Goal: Task Accomplishment & Management: Manage account settings

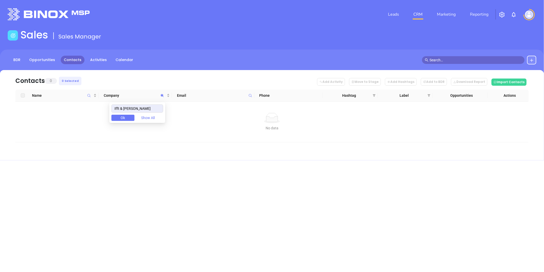
click at [299, 219] on div "Leads CRM Marketing Reporting Financial Leads Leads Sales Sales Manager BDR Opp…" at bounding box center [272, 136] width 544 height 272
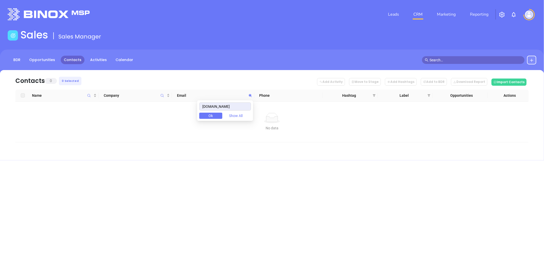
drag, startPoint x: 209, startPoint y: 108, endPoint x: 230, endPoint y: 102, distance: 21.8
click at [179, 109] on body "Leads CRM Marketing Reporting Financial Leads Leads Sales Sales Manager BDR Opp…" at bounding box center [272, 136] width 544 height 272
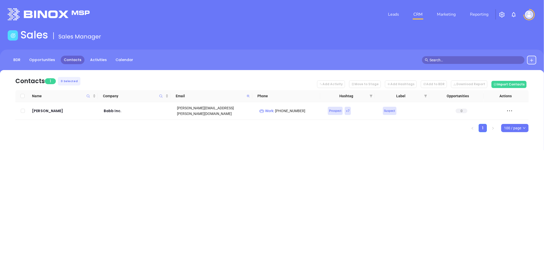
click at [249, 95] on icon at bounding box center [248, 95] width 3 height 3
paste input "hendersonbrother"
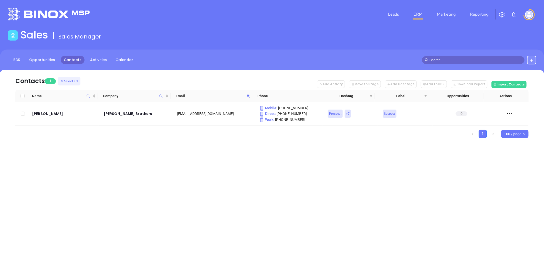
click at [248, 93] on span at bounding box center [248, 96] width 6 height 8
paste input "simpsonmccrady"
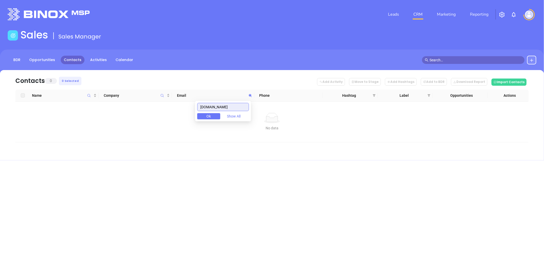
drag, startPoint x: 109, startPoint y: 102, endPoint x: 48, endPoint y: 105, distance: 61.1
click at [48, 105] on body "Leads CRM Marketing Reporting Financial Leads Leads Sales Sales Manager BDR Opp…" at bounding box center [272, 136] width 544 height 272
paste input "-"
drag, startPoint x: 242, startPoint y: 108, endPoint x: 125, endPoint y: 110, distance: 117.1
click at [125, 110] on body "Leads CRM Marketing Reporting Financial Leads Leads Sales Sales Manager BDR Opp…" at bounding box center [272, 136] width 544 height 272
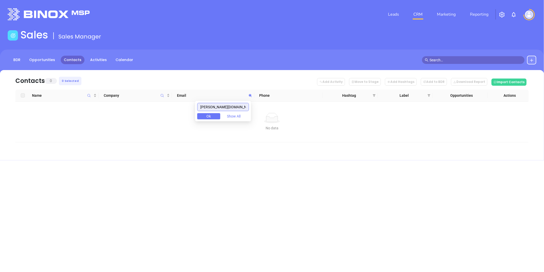
paste input "researchunderwriters"
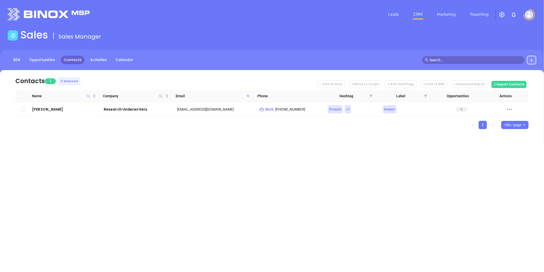
click at [248, 95] on icon at bounding box center [248, 95] width 3 height 3
paste input "thompsongusic"
click at [249, 94] on icon at bounding box center [248, 95] width 3 height 3
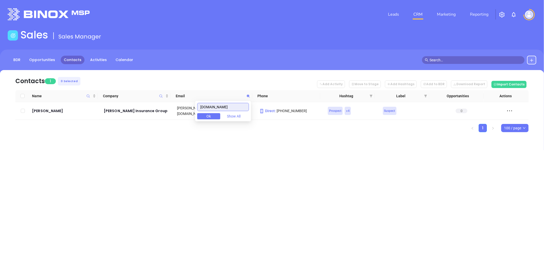
paste input "wagneragency"
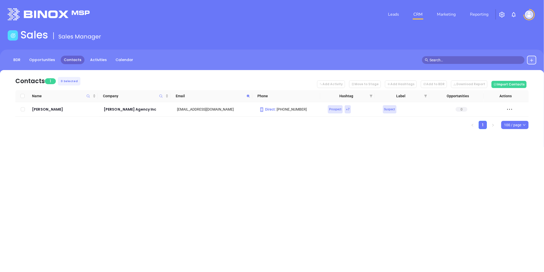
click at [246, 95] on span at bounding box center [248, 96] width 6 height 8
paste input "entroble"
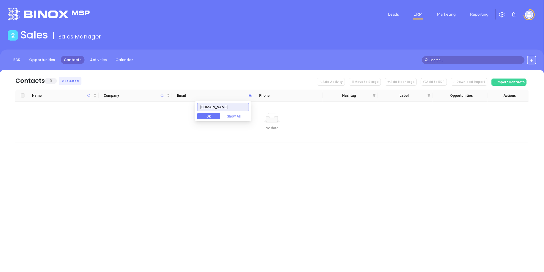
drag, startPoint x: 209, startPoint y: 110, endPoint x: 162, endPoint y: 120, distance: 47.7
click at [153, 117] on body "Leads CRM Marketing Reporting Financial Leads Leads Sales Sales Manager BDR Opp…" at bounding box center [272, 136] width 544 height 272
paste input "paulfisherinsuranc"
click at [234, 108] on input "paulfisherinsurance.com" at bounding box center [223, 107] width 52 height 8
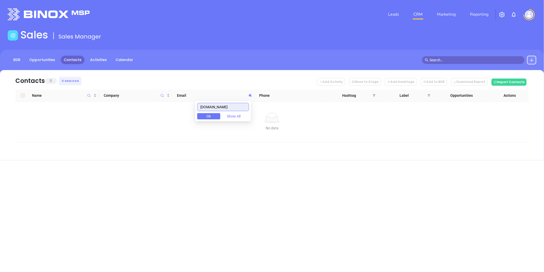
click at [234, 108] on input "paulfisherinsurance.com" at bounding box center [223, 107] width 52 height 8
paste input "reedagency.net"
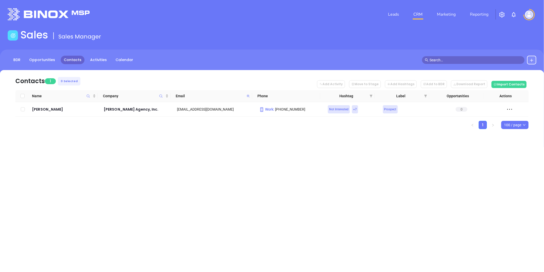
click at [247, 96] on icon at bounding box center [248, 95] width 3 height 3
paste input "trinityriskservices.com"
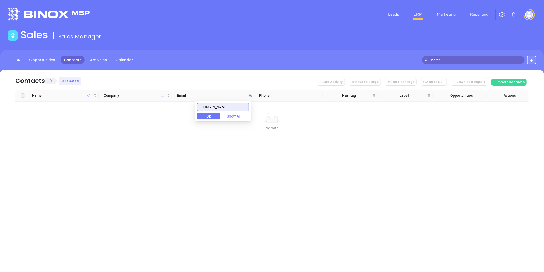
drag, startPoint x: 215, startPoint y: 111, endPoint x: 163, endPoint y: 117, distance: 51.9
click at [160, 119] on body "Leads CRM Marketing Reporting Financial Leads Leads Sales Sales Manager BDR Opp…" at bounding box center [272, 136] width 544 height 272
paste input "weisserinsurance"
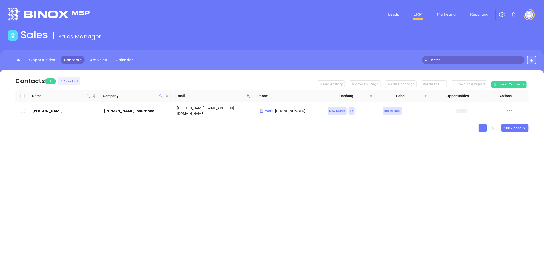
click at [250, 95] on icon at bounding box center [248, 96] width 4 height 4
paste input "dadaosolutions"
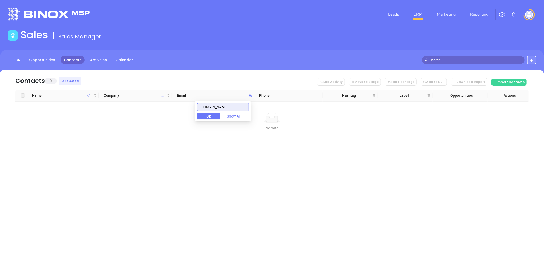
drag, startPoint x: 241, startPoint y: 107, endPoint x: 160, endPoint y: 117, distance: 81.6
click at [162, 116] on body "Leads CRM Marketing Reporting Financial Leads Leads Sales Sales Manager BDR Opp…" at bounding box center [272, 136] width 544 height 272
paste input "affolderinsurance"
drag, startPoint x: 241, startPoint y: 106, endPoint x: 171, endPoint y: 124, distance: 72.3
click at [160, 127] on body "Leads CRM Marketing Reporting Financial Leads Leads Sales Sales Manager BDR Opp…" at bounding box center [272, 136] width 544 height 272
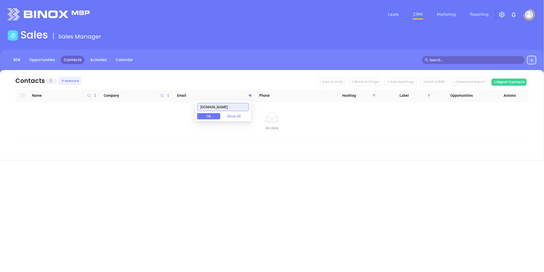
paste input "madia"
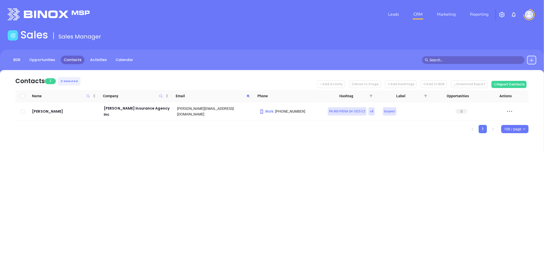
click at [247, 94] on icon at bounding box center [248, 96] width 4 height 4
paste input "girm"
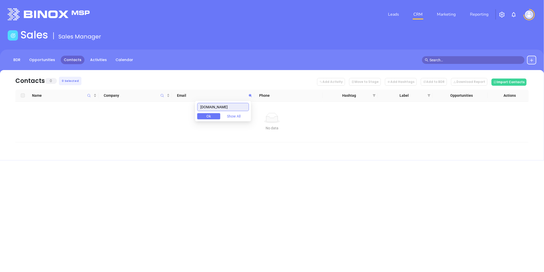
drag, startPoint x: 231, startPoint y: 107, endPoint x: 125, endPoint y: 157, distance: 117.0
click at [139, 145] on body "Leads CRM Marketing Reporting Financial Leads Leads Sales Sales Manager BDR Opp…" at bounding box center [272, 136] width 544 height 272
paste input ".jacqueperry"
drag, startPoint x: 234, startPoint y: 107, endPoint x: 123, endPoint y: 134, distance: 114.1
click at [122, 135] on body "Leads CRM Marketing Reporting Financial Leads Leads Sales Sales Manager BDR Opp…" at bounding box center [272, 136] width 544 height 272
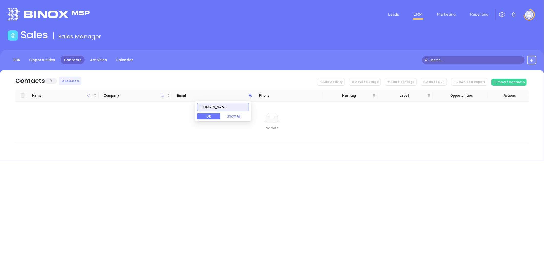
click at [235, 106] on input "jacqueperry.com" at bounding box center [223, 107] width 52 height 8
drag, startPoint x: 238, startPoint y: 107, endPoint x: 164, endPoint y: 131, distance: 77.4
click at [145, 136] on body "Leads CRM Marketing Reporting Financial Leads Leads Sales Sales Manager BDR Opp…" at bounding box center [272, 136] width 544 height 272
paste input "shieldsinsurance"
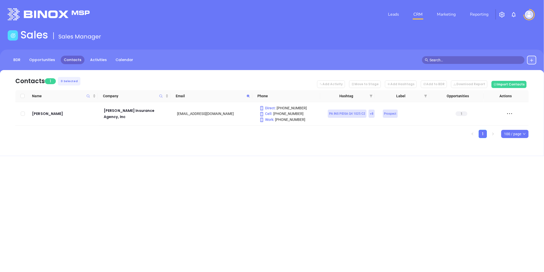
click at [246, 96] on icon at bounding box center [248, 96] width 4 height 4
paste input "churchinsurancespecialistsinc"
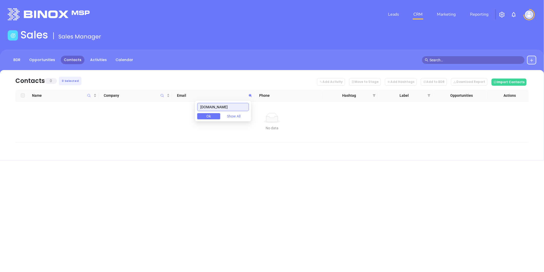
click at [235, 106] on input "churchinsurancespecialistsinc.com" at bounding box center [223, 107] width 52 height 8
paste input "isagent.org"
type input "cisagent.org"
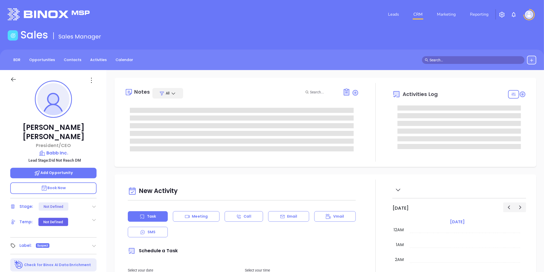
type input "10/10/2025"
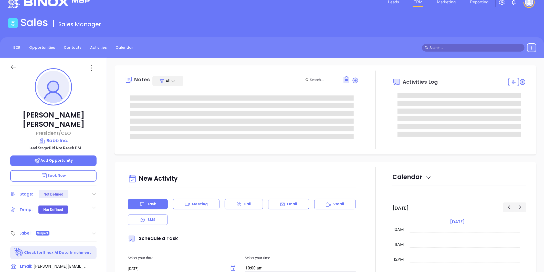
type input "Liz Cruz"
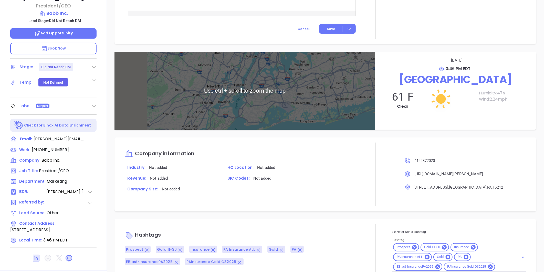
scroll to position [157, 0]
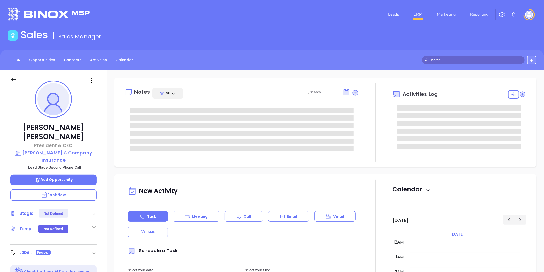
type input "10/10/2025"
type input "Liz Cruz"
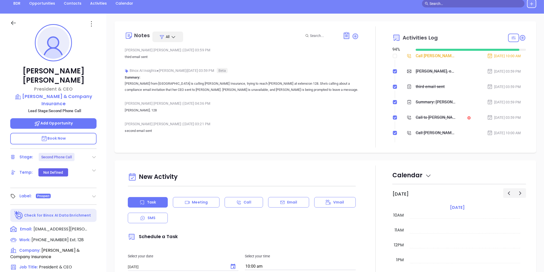
scroll to position [57, 0]
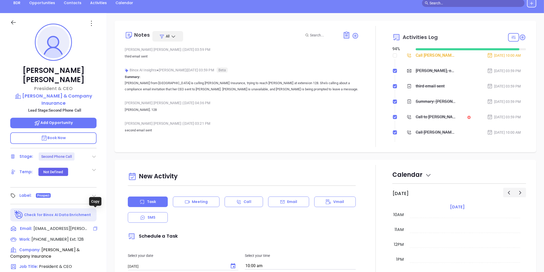
drag, startPoint x: 94, startPoint y: 211, endPoint x: 5, endPoint y: 156, distance: 104.8
click at [94, 226] on icon at bounding box center [95, 228] width 5 height 5
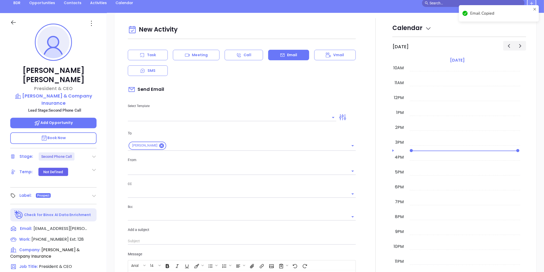
scroll to position [70, 0]
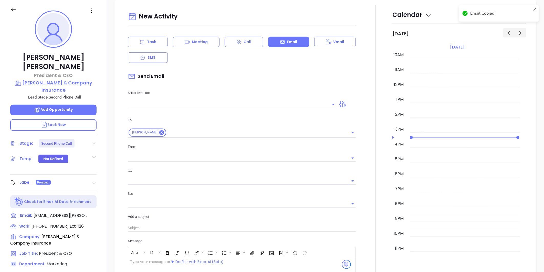
type input "[PERSON_NAME]"
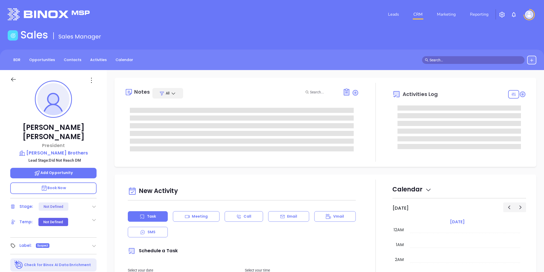
type input "[DATE]"
type input "[PERSON_NAME]"
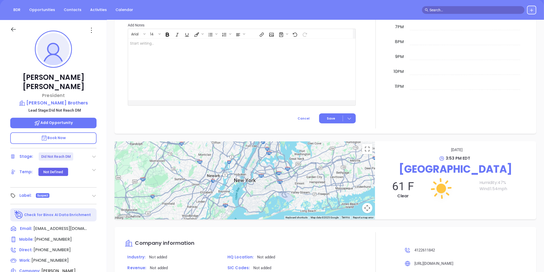
scroll to position [15, 0]
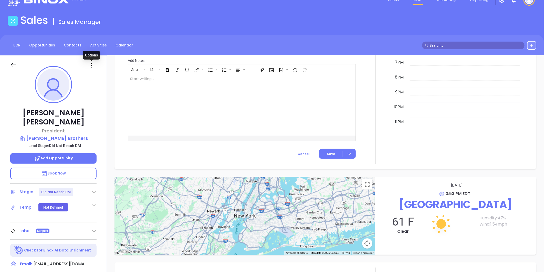
drag, startPoint x: 89, startPoint y: 64, endPoint x: 92, endPoint y: 75, distance: 11.3
click at [89, 64] on icon at bounding box center [91, 65] width 8 height 8
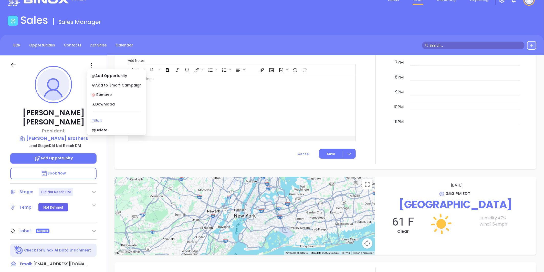
click at [98, 119] on div "Edit" at bounding box center [116, 121] width 50 height 6
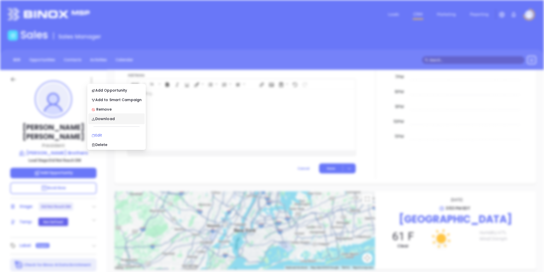
scroll to position [0, 0]
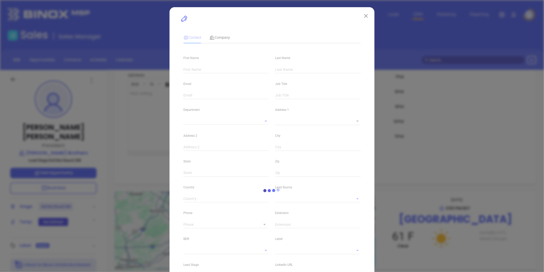
type input "Thomas"
type input "Grealish"
type input "tbgrealish@hendersonbrothers.com"
type input "President"
type input "1"
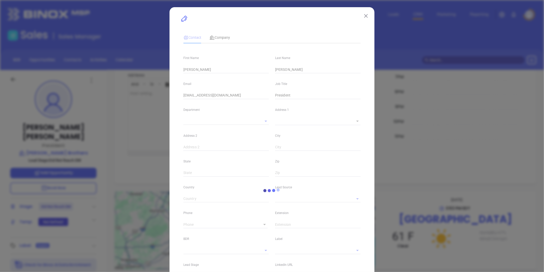
type input "Marketing"
type input "Other"
type input "Vicky Mendoza"
type input "Did Not Reach DM"
type input "(412) 261-1842"
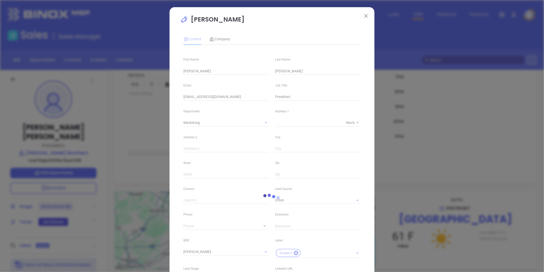
type input "1"
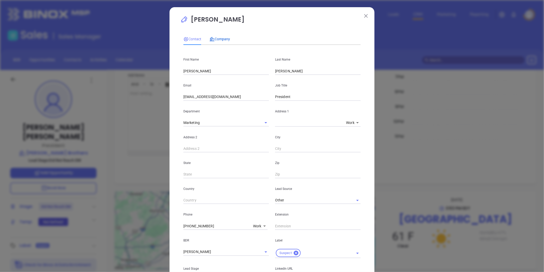
click at [218, 39] on span "Company" at bounding box center [220, 39] width 20 height 4
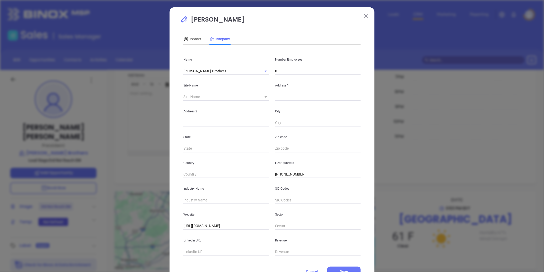
click at [189, 254] on input "text" at bounding box center [226, 252] width 86 height 8
paste input "https://www.linkedin.com/company/henderson-brothers-inc-/"
type input "https://www.linkedin.com/company/henderson-brothers-inc-/"
click at [196, 198] on input "text" at bounding box center [226, 200] width 86 height 8
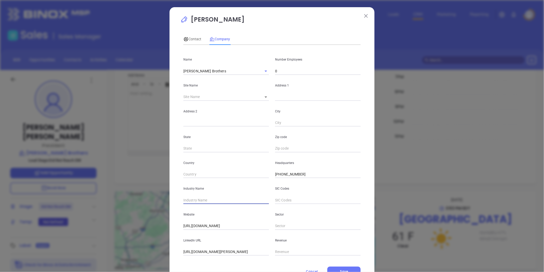
scroll to position [0, 0]
type input "Insurance"
click at [286, 72] on input "0" at bounding box center [318, 71] width 86 height 8
type input "196"
click at [191, 38] on span "Contact" at bounding box center [192, 39] width 18 height 4
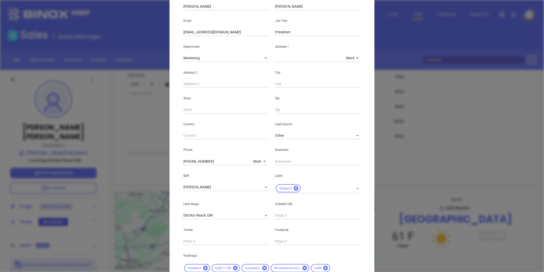
scroll to position [114, 0]
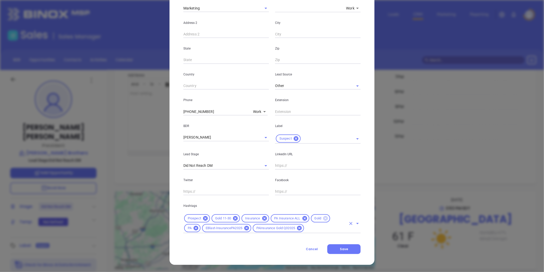
click at [323, 218] on icon at bounding box center [325, 218] width 5 height 5
click at [233, 217] on icon at bounding box center [235, 218] width 5 height 5
click at [302, 229] on input "text" at bounding box center [316, 228] width 59 height 6
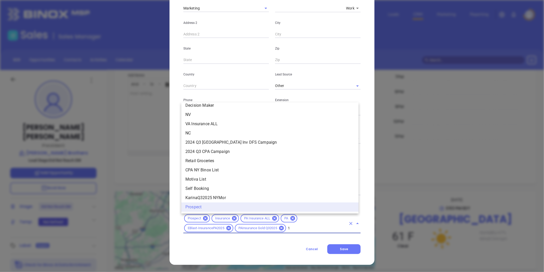
scroll to position [0, 0]
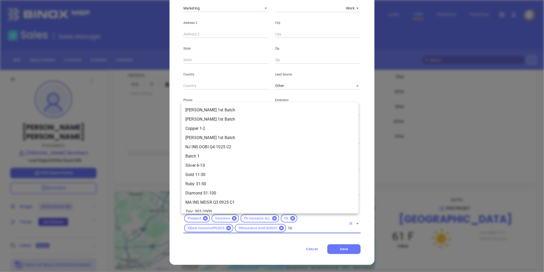
type input "101"
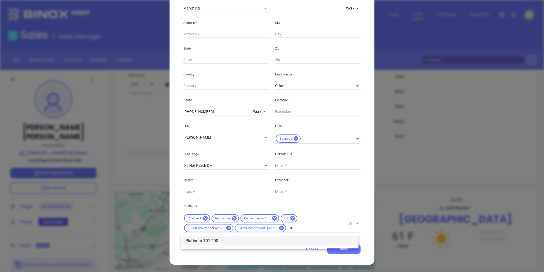
click at [225, 240] on li "Platinum 101-200" at bounding box center [269, 240] width 177 height 9
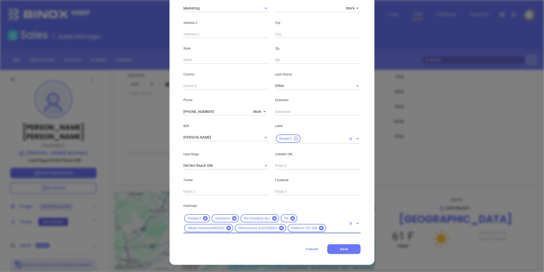
click at [294, 137] on icon at bounding box center [296, 138] width 5 height 5
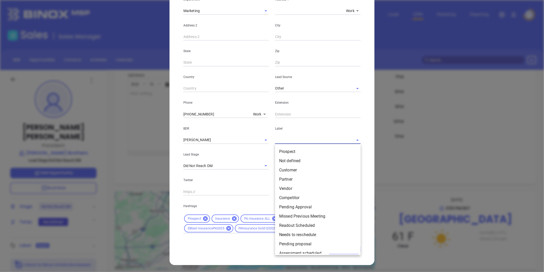
click at [295, 139] on input "text" at bounding box center [310, 139] width 71 height 7
click at [295, 154] on li "Prospect" at bounding box center [318, 151] width 86 height 9
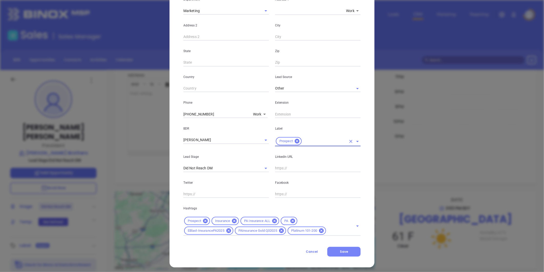
click at [347, 249] on button "Save" at bounding box center [343, 251] width 33 height 10
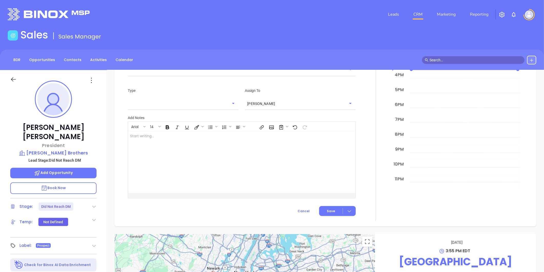
scroll to position [328, 0]
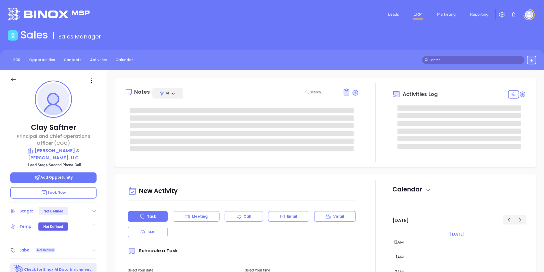
type input "[DATE]"
type input "[PERSON_NAME]"
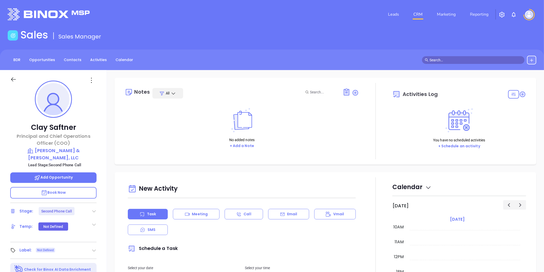
click at [93, 208] on icon at bounding box center [93, 210] width 5 height 5
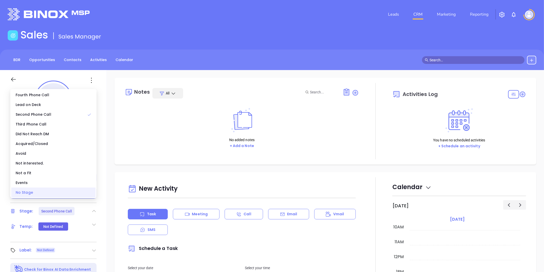
click at [72, 193] on div "No Stage" at bounding box center [53, 192] width 84 height 10
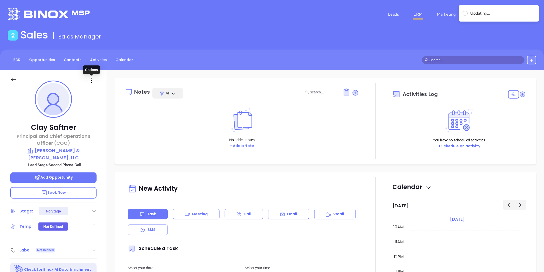
click at [90, 80] on icon at bounding box center [91, 80] width 8 height 8
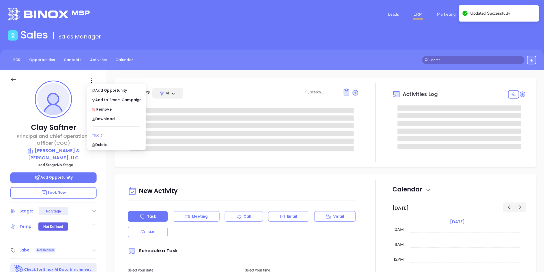
click at [101, 133] on div "Edit" at bounding box center [116, 135] width 50 height 6
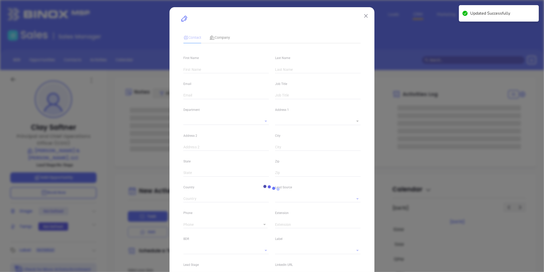
type input "Clay"
type input "Saftner"
type input "clay@simpson-mccrady.com"
type input "Principal and Chief Operations Officer (COO)"
type input "1"
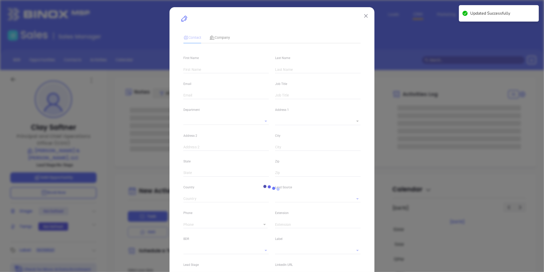
type input "linkedin.com/in/clay-saftner-4322425"
type input "Marketing"
type input "Website Reveal"
type input "undefined undefined"
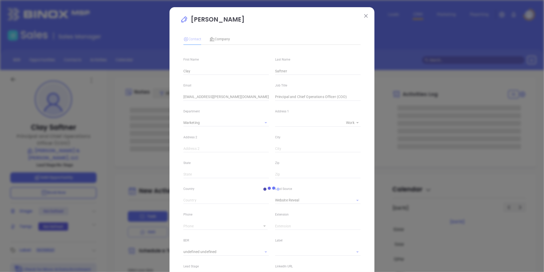
type input "(412) 261-2222"
type input "1"
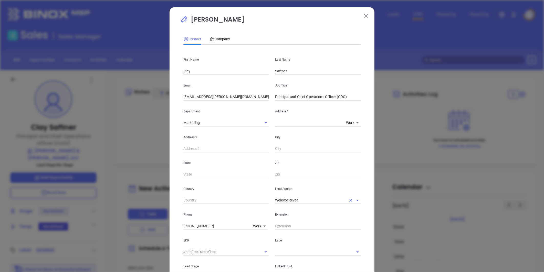
drag, startPoint x: 349, startPoint y: 199, endPoint x: 322, endPoint y: 201, distance: 26.5
click at [348, 198] on icon "Clear" at bounding box center [350, 200] width 5 height 5
click at [311, 203] on input "text" at bounding box center [310, 199] width 71 height 7
click at [285, 211] on li "Binox" at bounding box center [318, 211] width 86 height 9
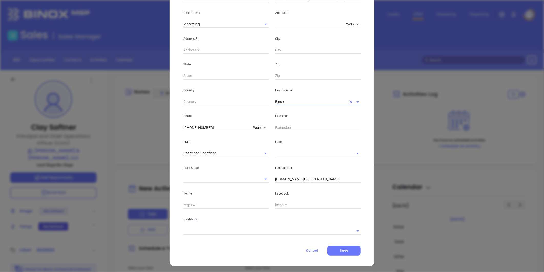
scroll to position [100, 0]
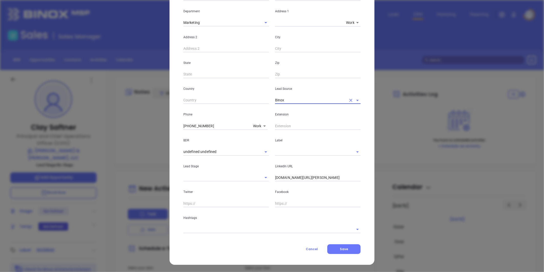
type input "Binox"
click at [303, 176] on input "linkedin.com/in/clay-saftner-4322425" at bounding box center [318, 178] width 86 height 8
click at [300, 178] on input "linkedin.com/in/clay-saftner-4322425" at bounding box center [318, 178] width 86 height 8
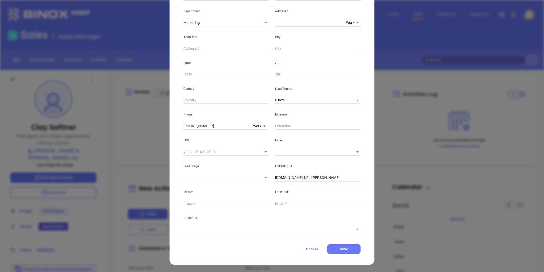
click at [300, 178] on input "linkedin.com/in/clay-saftner-4322425" at bounding box center [318, 178] width 86 height 8
paste input "linkedin.com/in/clay-saftner-4322425"
type input "www.linkedin.com/in/clay-saftner-4322425"
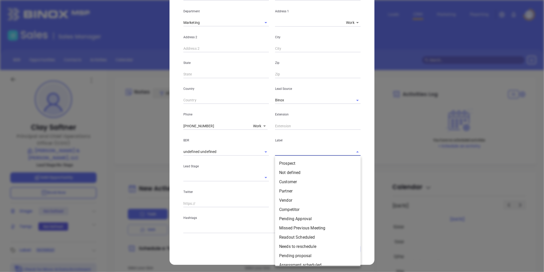
click at [285, 154] on input "text" at bounding box center [310, 151] width 71 height 7
drag, startPoint x: 286, startPoint y: 163, endPoint x: 285, endPoint y: 158, distance: 5.3
click at [286, 163] on li "Prospect" at bounding box center [318, 163] width 86 height 9
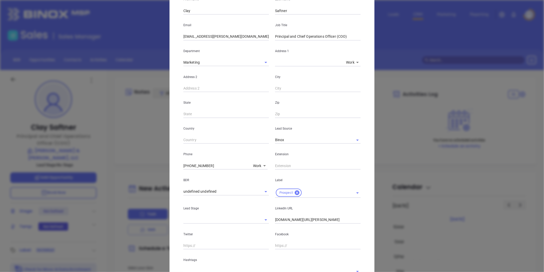
scroll to position [102, 0]
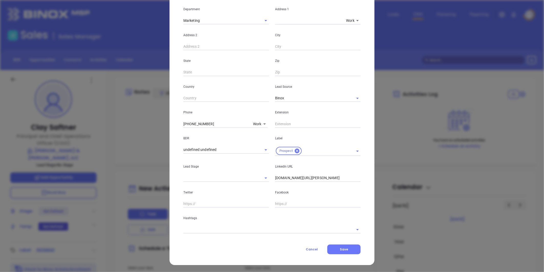
click at [213, 232] on input "text" at bounding box center [264, 228] width 163 height 7
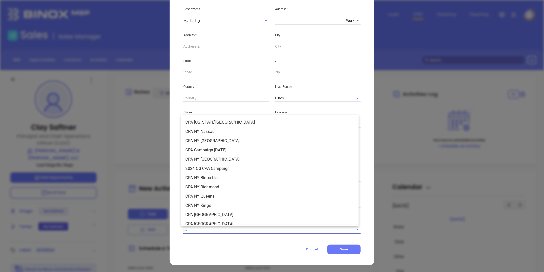
type input "pa in"
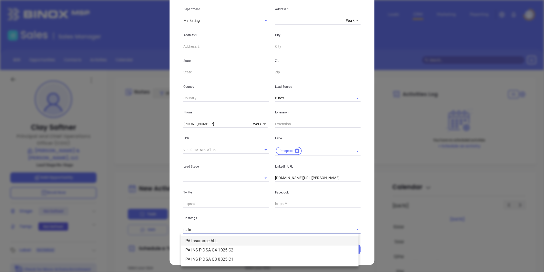
click at [213, 239] on li "PA Insurance ALL" at bounding box center [269, 240] width 177 height 9
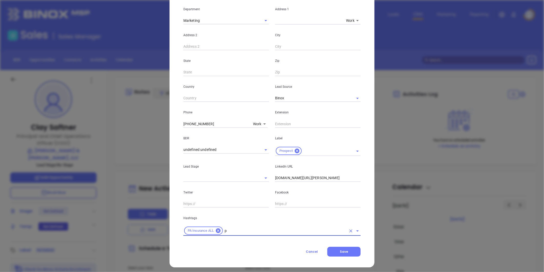
type input "pa"
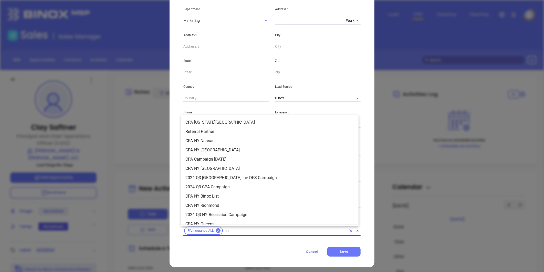
scroll to position [289, 0]
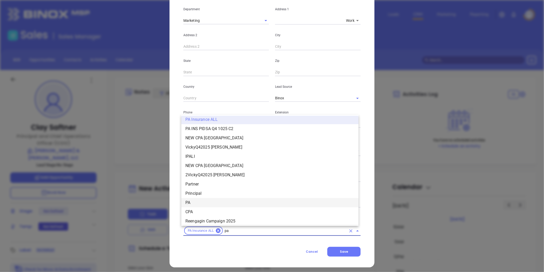
click at [198, 199] on li "PA" at bounding box center [269, 202] width 177 height 9
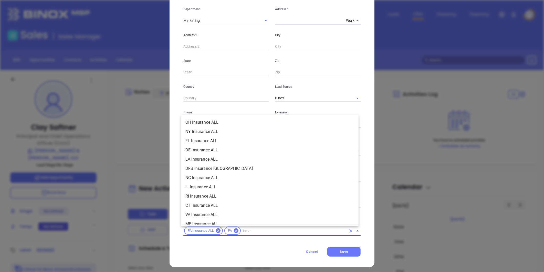
scroll to position [254, 0]
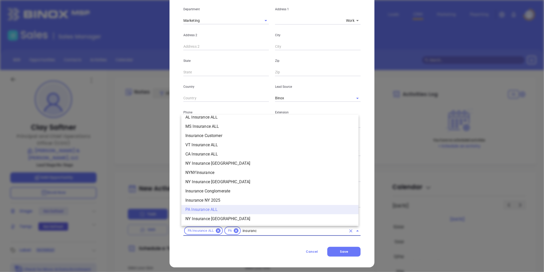
type input "insurance"
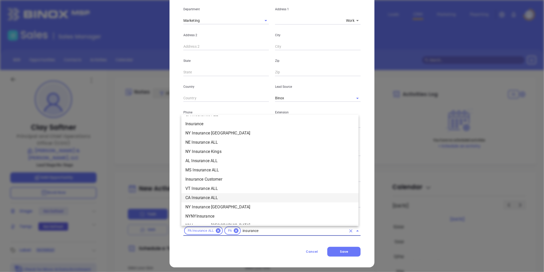
scroll to position [161, 0]
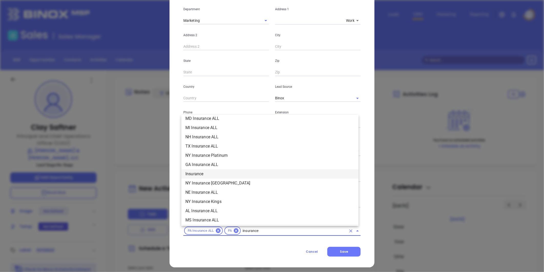
click at [206, 172] on li "Insurance" at bounding box center [269, 173] width 177 height 9
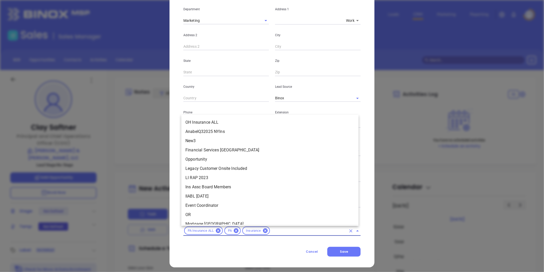
click at [272, 232] on input "text" at bounding box center [309, 230] width 76 height 6
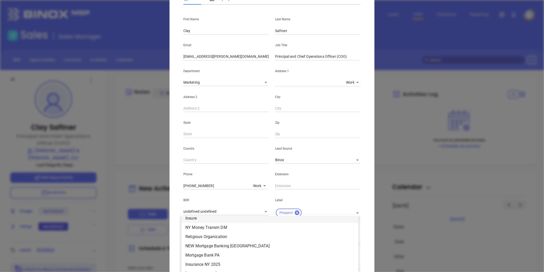
scroll to position [0, 0]
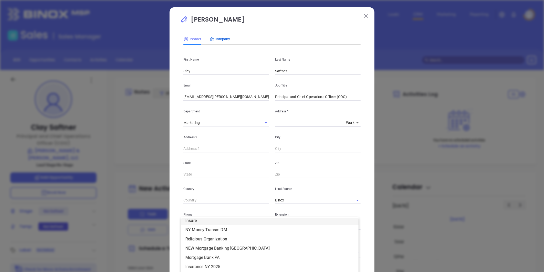
click at [220, 37] on span "Company" at bounding box center [220, 39] width 20 height 4
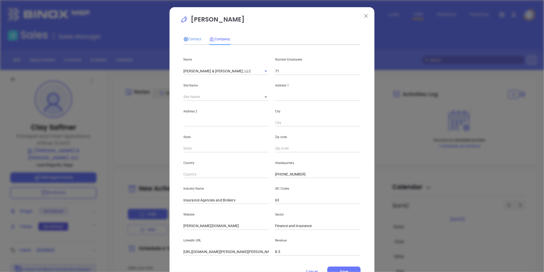
click at [187, 39] on span "Contact" at bounding box center [192, 39] width 18 height 4
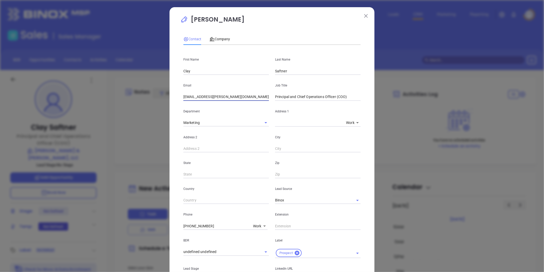
drag, startPoint x: 238, startPoint y: 99, endPoint x: 288, endPoint y: 101, distance: 50.5
click at [244, 100] on input "clay@simpson-mccrady.com" at bounding box center [226, 97] width 86 height 8
click at [307, 98] on input "Principal and Chief Operations Officer (COO)" at bounding box center [318, 97] width 86 height 8
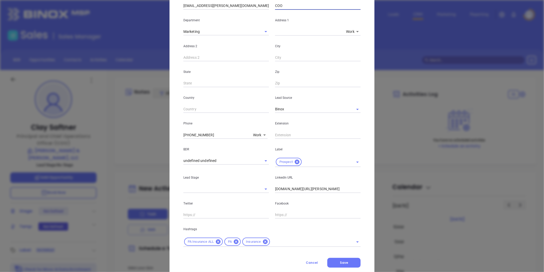
scroll to position [105, 0]
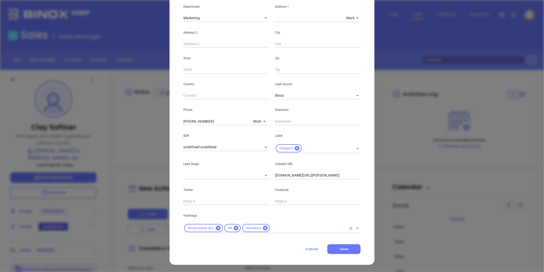
type input "COO"
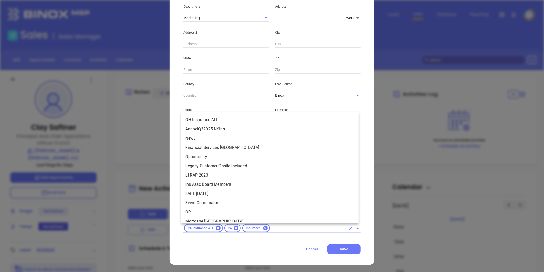
click at [283, 228] on input "text" at bounding box center [309, 228] width 76 height 6
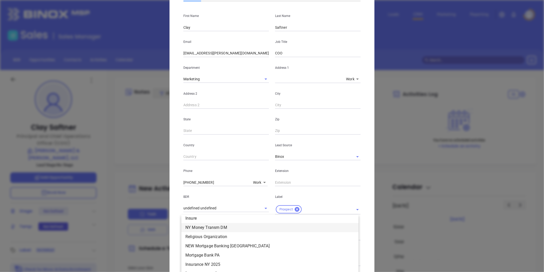
scroll to position [0, 0]
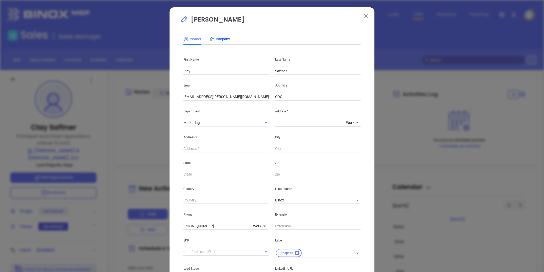
click at [223, 40] on span "Company" at bounding box center [220, 39] width 20 height 4
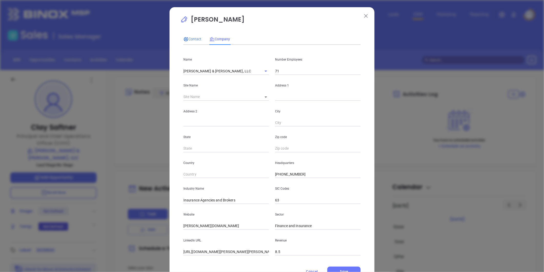
click at [194, 36] on div "Contact" at bounding box center [192, 39] width 18 height 6
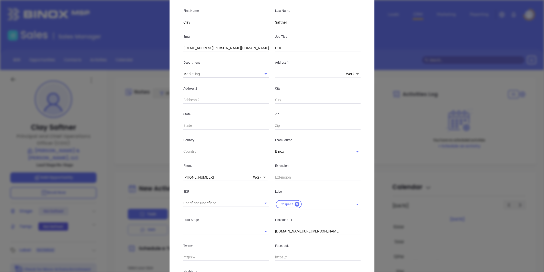
scroll to position [105, 0]
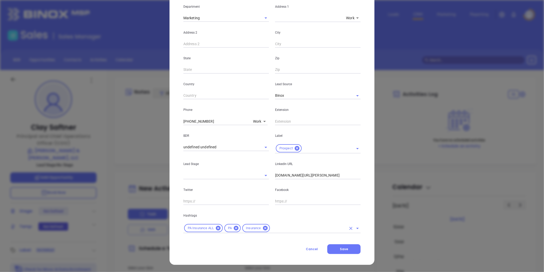
click at [277, 224] on div "PA Insurance ALL PA Insurance" at bounding box center [271, 228] width 177 height 10
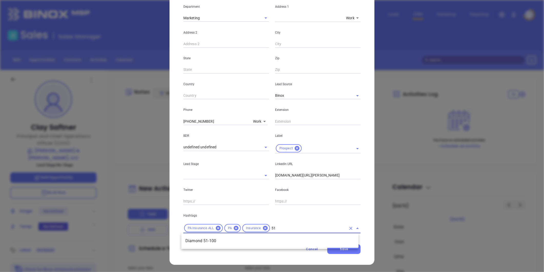
type input "51"
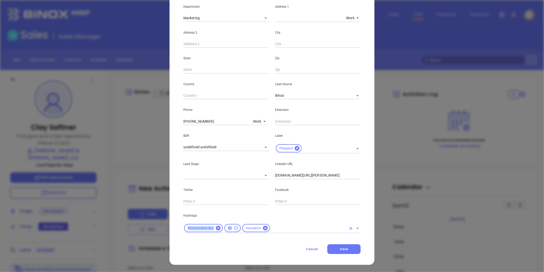
drag, startPoint x: 248, startPoint y: 218, endPoint x: 233, endPoint y: 229, distance: 19.1
click at [233, 229] on div "Hashtags PA Insurance ALL PA Insurance" at bounding box center [271, 219] width 183 height 28
drag, startPoint x: 233, startPoint y: 229, endPoint x: 282, endPoint y: 229, distance: 49.2
click at [282, 229] on input "text" at bounding box center [309, 228] width 76 height 6
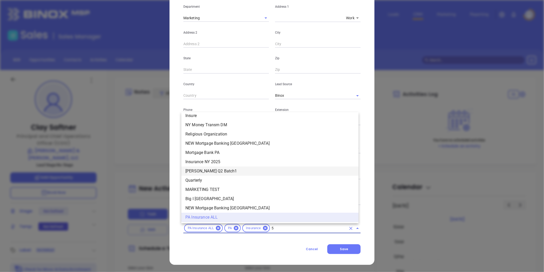
scroll to position [0, 0]
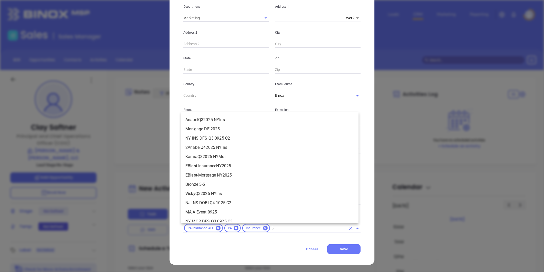
type input "51"
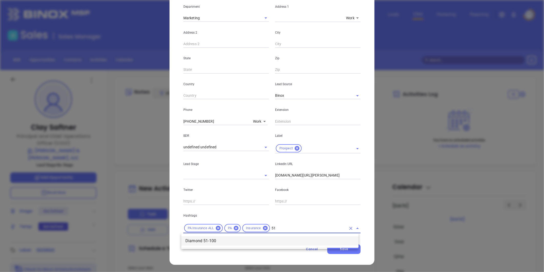
click at [211, 240] on li "Diamond 51-100" at bounding box center [269, 240] width 177 height 9
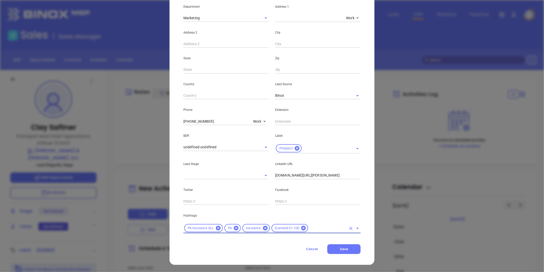
click at [320, 228] on input "text" at bounding box center [327, 228] width 37 height 6
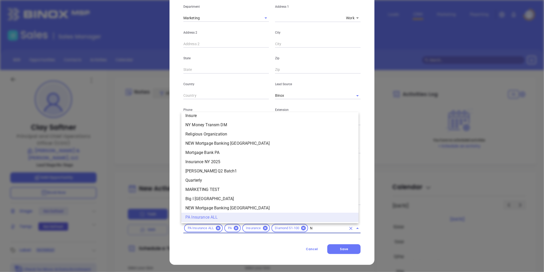
scroll to position [1728, 0]
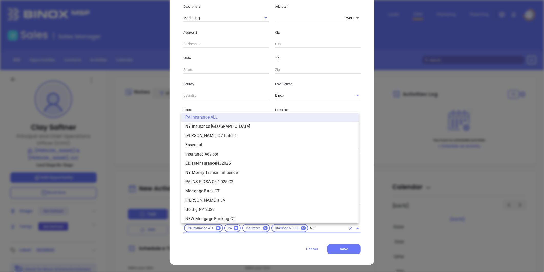
type input "NEW"
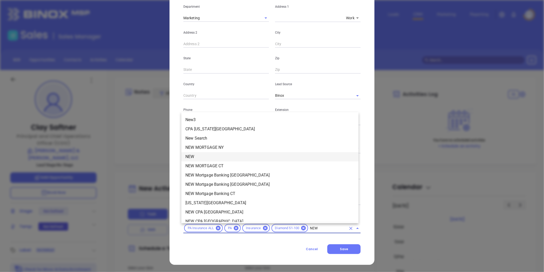
click at [223, 156] on li "NEW" at bounding box center [269, 156] width 177 height 9
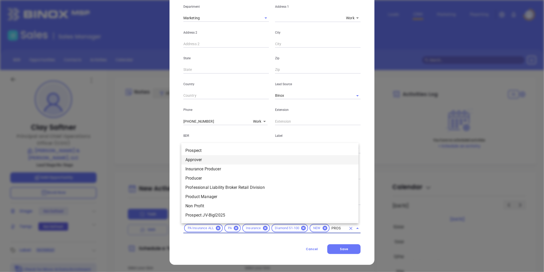
type input "PROSP"
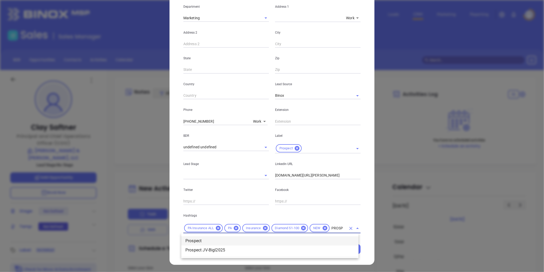
click at [205, 238] on li "Prospect" at bounding box center [269, 240] width 177 height 9
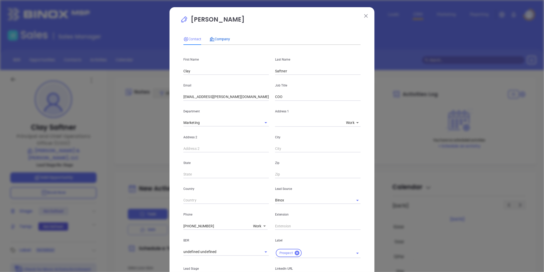
click at [220, 36] on div "Company" at bounding box center [220, 39] width 20 height 6
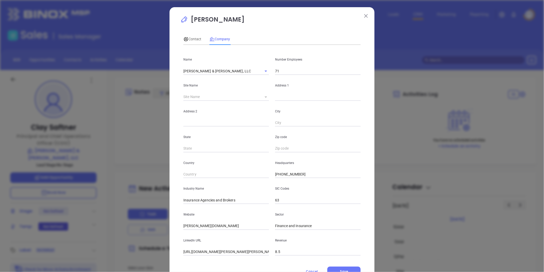
click at [265, 96] on icon at bounding box center [266, 96] width 3 height 1
click at [262, 96] on body "Leads CRM Marketing Reporting Financial Leads Leads Sales Sales Manager BDR Opp…" at bounding box center [272, 136] width 544 height 272
click at [266, 97] on li "Pittsburgh" at bounding box center [281, 97] width 48 height 9
type input "Pittsburgh"
type input "127291"
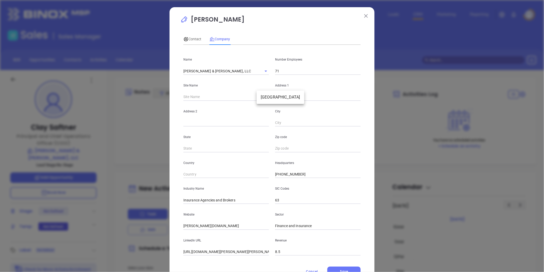
type input "330 Garnet Way Fl 13"
type input "Pittsburgh"
type input "PA"
type input "15224-2006"
type input "US"
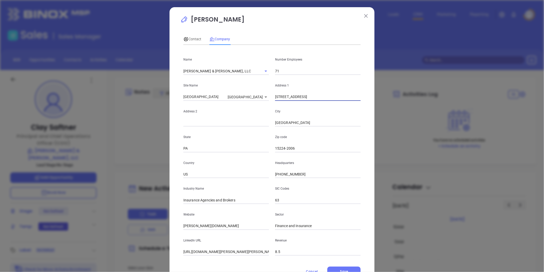
drag, startPoint x: 315, startPoint y: 97, endPoint x: 281, endPoint y: 107, distance: 35.1
click at [259, 105] on div "Name SIMPSON & MCCRADY, LLC Number Employees 71 Site Name Pittsburgh Pittsburgh…" at bounding box center [271, 152] width 177 height 206
paste input "10-330 Grant Street Suite 1320 Pittsburgh, PA 15219-2207"
drag, startPoint x: 297, startPoint y: 98, endPoint x: 436, endPoint y: 107, distance: 138.7
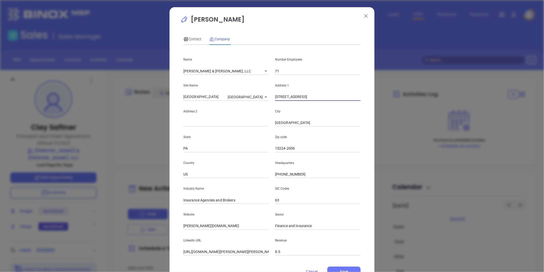
click at [436, 107] on div "Clay Saftner Contact Company First Name Clay Last Name Saftner Email clay@simps…" at bounding box center [272, 136] width 544 height 272
type input "310-330 Grant Street"
click at [205, 126] on input "text" at bounding box center [226, 123] width 86 height 8
paste input "Suite 1320 Pittsburgh, PA 15219-2207"
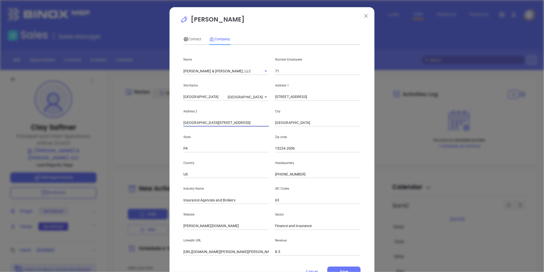
drag, startPoint x: 224, startPoint y: 122, endPoint x: 276, endPoint y: 120, distance: 52.3
click at [276, 120] on div "Address 2 Suite 1320 Pittsburgh, PA 15219-2207 City Pittsburgh" at bounding box center [271, 114] width 183 height 26
type input "Suite 1320 Pittsburgh, PA"
drag, startPoint x: 296, startPoint y: 148, endPoint x: 265, endPoint y: 149, distance: 30.5
click at [264, 149] on div "State PA Zip code 15224-2006" at bounding box center [271, 139] width 183 height 26
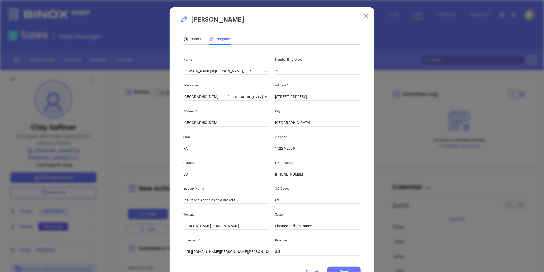
paste input "19-2207"
type input "15219-2207"
drag, startPoint x: 200, startPoint y: 122, endPoint x: 240, endPoint y: 122, distance: 40.5
click at [240, 122] on input "Suite 1320 Pittsburgh, PA" at bounding box center [226, 123] width 86 height 8
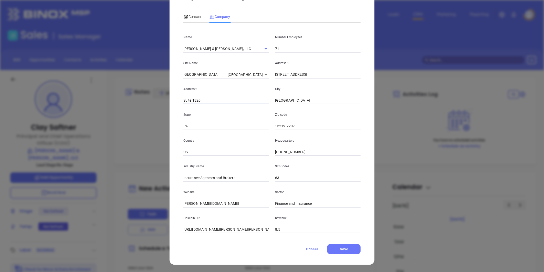
type input "Suite 1320"
drag, startPoint x: 221, startPoint y: 203, endPoint x: 146, endPoint y: 207, distance: 75.7
click at [116, 204] on div "Clay Saftner Contact Company First Name Clay Last Name Saftner Email clay@simps…" at bounding box center [272, 136] width 544 height 272
paste input "https://simpsonmccrady.com/"
type input "https://simpsonmccrady.com/"
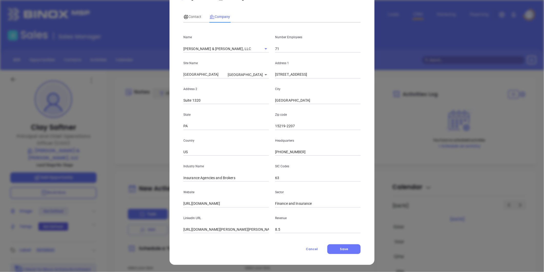
drag, startPoint x: 341, startPoint y: 249, endPoint x: 334, endPoint y: 240, distance: 11.5
click at [340, 247] on span "Save" at bounding box center [344, 248] width 8 height 4
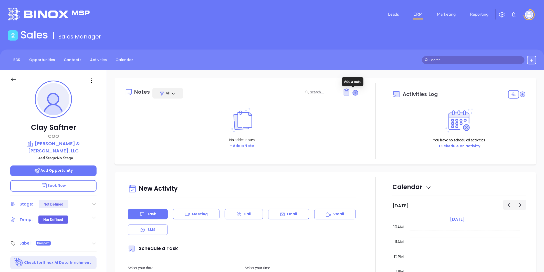
click at [353, 91] on icon at bounding box center [355, 92] width 5 height 5
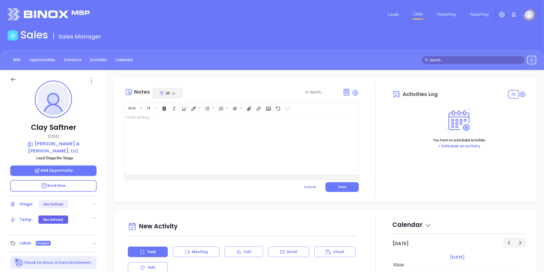
click at [186, 118] on div at bounding box center [233, 142] width 217 height 61
click at [338, 187] on span "Save" at bounding box center [342, 186] width 8 height 4
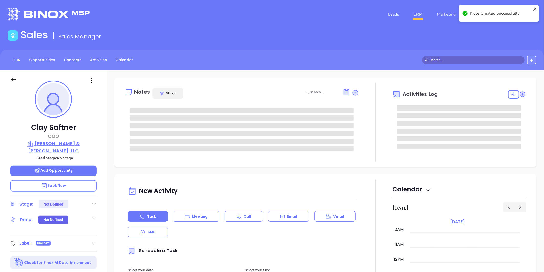
click at [70, 141] on p "SIMPSON & MCCRADY, LLC" at bounding box center [53, 147] width 86 height 14
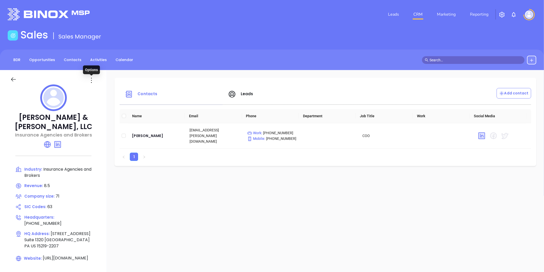
drag, startPoint x: 91, startPoint y: 82, endPoint x: 94, endPoint y: 103, distance: 21.5
click at [91, 82] on icon at bounding box center [91, 80] width 8 height 8
click at [101, 90] on div "Edit" at bounding box center [114, 90] width 46 height 6
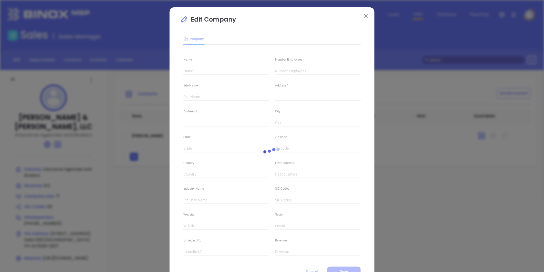
type input "SIMPSON & MCCRADY, LLC"
type input "71"
type input "[PHONE_NUMBER]"
type input "Insurance Agencies and Brokers"
type input "63"
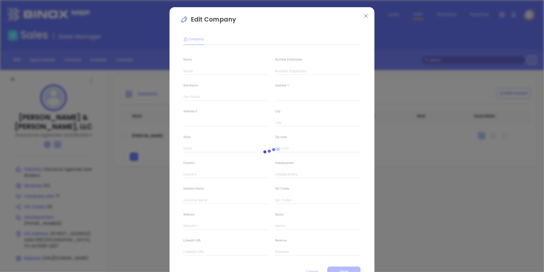
type input "https://simpsonmccrady.com/"
type input "Finance and Insurance"
type input "https://www.linkedin.com/company/simpson-&-mccrady-llc"
type input "8.5"
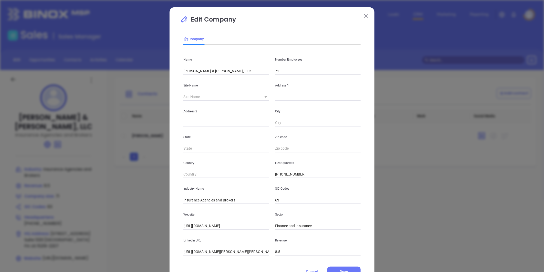
drag, startPoint x: 232, startPoint y: 71, endPoint x: 99, endPoint y: 59, distance: 134.3
click at [99, 59] on div "Edit Company Company Name SIMPSON & MCCRADY, LLC Number Employees 71 Site Name …" at bounding box center [272, 136] width 544 height 272
paste input "impson | McCrady"
click at [198, 71] on input "Simpson | McCrady, LLC" at bounding box center [226, 71] width 86 height 8
type input "[PERSON_NAME] & [PERSON_NAME], LLC"
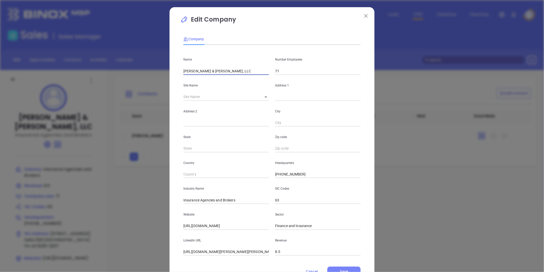
click at [344, 269] on span "Save" at bounding box center [344, 271] width 8 height 4
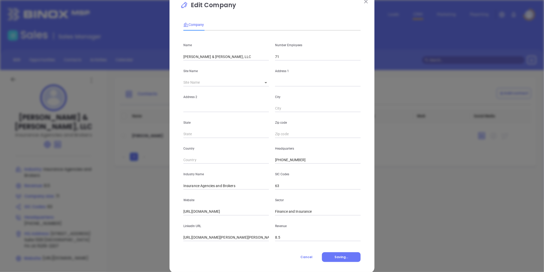
scroll to position [22, 0]
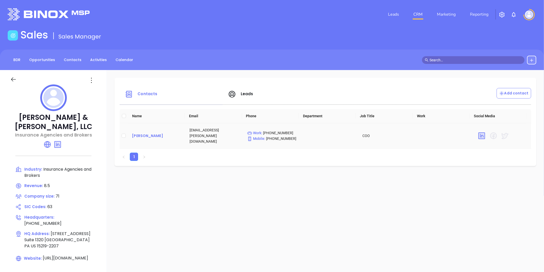
click at [145, 133] on div "[PERSON_NAME]" at bounding box center [156, 135] width 49 height 6
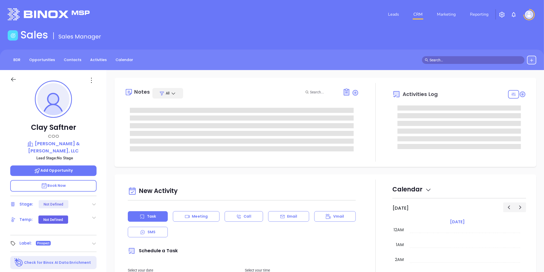
type input "[DATE]"
type input "[PERSON_NAME]"
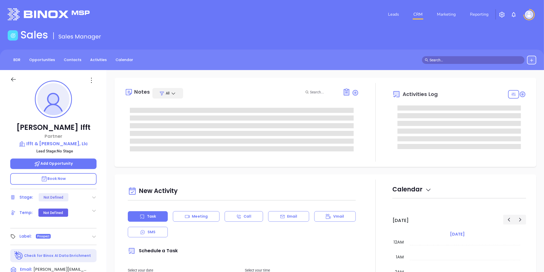
type input "[DATE]"
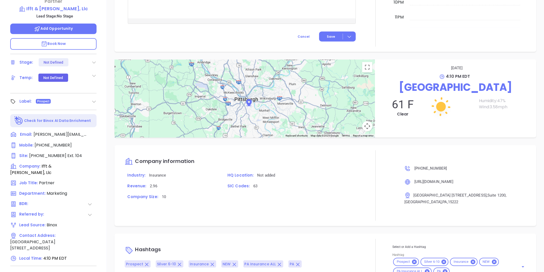
scroll to position [157, 0]
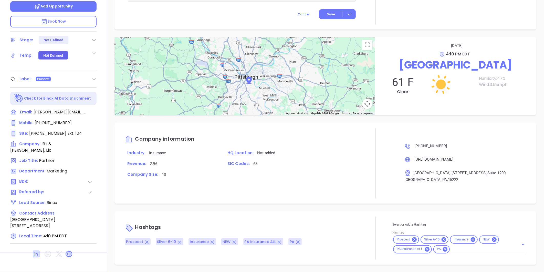
type input "[PERSON_NAME]"
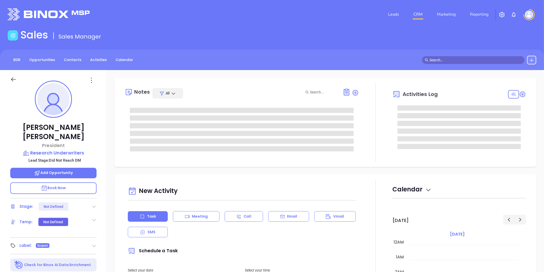
type input "[DATE]"
type input "Liz Cruz"
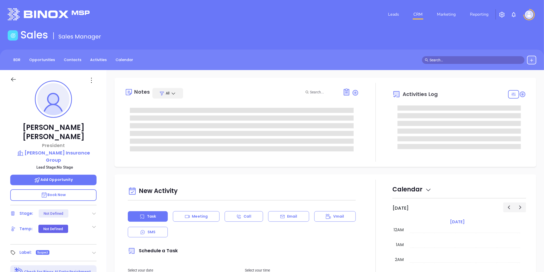
type input "[DATE]"
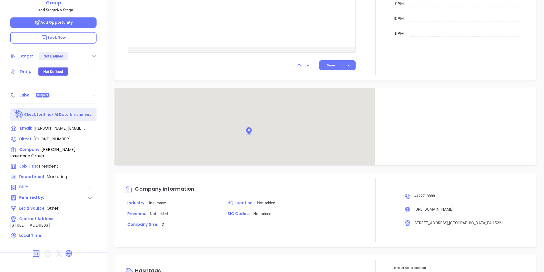
scroll to position [275, 0]
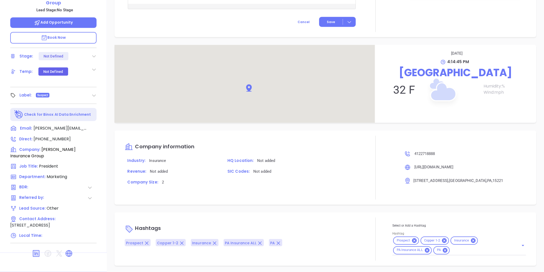
type input "[PERSON_NAME]"
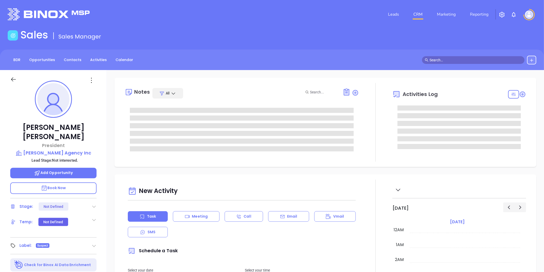
type input "[DATE]"
type input "[PERSON_NAME]"
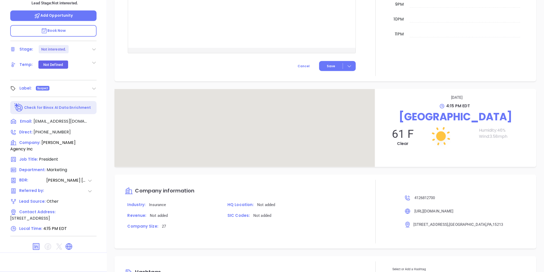
scroll to position [328, 0]
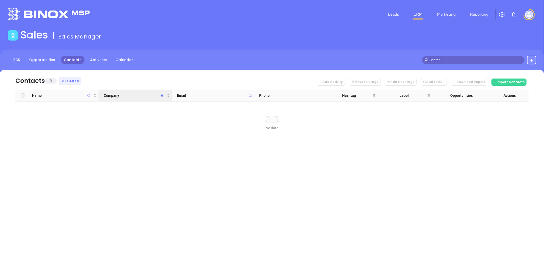
click at [161, 94] on icon "Company" at bounding box center [162, 96] width 4 height 4
drag, startPoint x: 130, startPoint y: 113, endPoint x: 28, endPoint y: 116, distance: 101.8
click at [22, 118] on body "Leads CRM Marketing Reporting Financial Leads Leads Sales Sales Manager BDR Opp…" at bounding box center [272, 136] width 544 height 272
paste input "Crawford Insurance Agency"
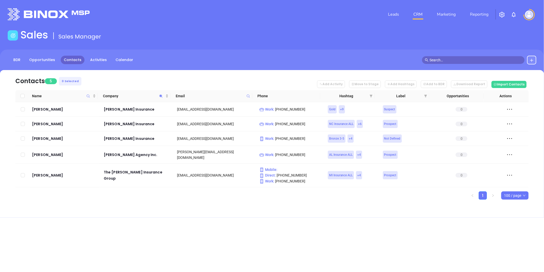
click at [121, 208] on div "Contacts 5 0 Selected Add Activity Move to Stage Add Hashtags Add to BDR Downlo…" at bounding box center [272, 143] width 544 height 147
drag, startPoint x: 160, startPoint y: 94, endPoint x: 152, endPoint y: 96, distance: 8.6
click at [157, 95] on div "Company" at bounding box center [135, 96] width 65 height 6
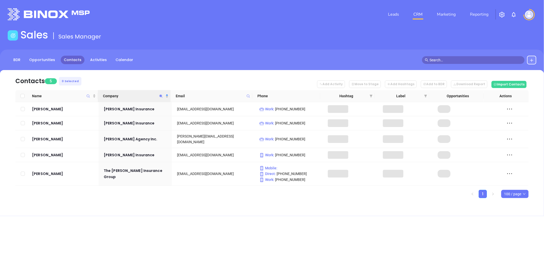
click at [159, 96] on icon "Company" at bounding box center [161, 96] width 4 height 4
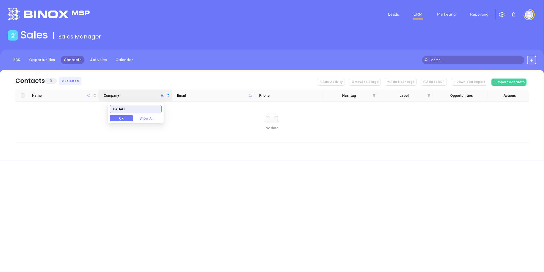
drag, startPoint x: 80, startPoint y: 112, endPoint x: 68, endPoint y: 106, distance: 13.3
click at [73, 108] on body "Leads CRM Marketing Reporting Financial Leads Leads Sales Sales Manager BDR Opp…" at bounding box center [272, 136] width 544 height 272
drag, startPoint x: 131, startPoint y: 111, endPoint x: 70, endPoint y: 142, distance: 68.8
click at [72, 135] on body "Leads CRM Marketing Reporting Financial Leads Leads Sales Sales Manager BDR Opp…" at bounding box center [272, 136] width 544 height 272
drag, startPoint x: 85, startPoint y: 122, endPoint x: 74, endPoint y: 117, distance: 11.8
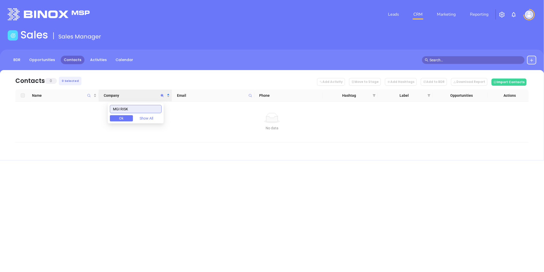
click at [61, 126] on body "Leads CRM Marketing Reporting Financial Leads Leads Sales Sales Manager BDR Opp…" at bounding box center [272, 136] width 544 height 272
paste input "Sarvey Insurance - Punxsutawney"
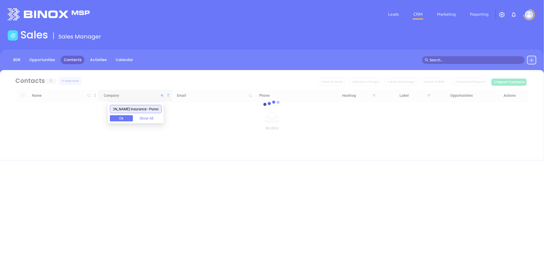
drag, startPoint x: 133, startPoint y: 105, endPoint x: 212, endPoint y: 78, distance: 83.7
click at [212, 78] on body "Leads CRM Marketing Reporting Financial Leads Leads Sales Sales Manager BDR Opp…" at bounding box center [272, 136] width 544 height 272
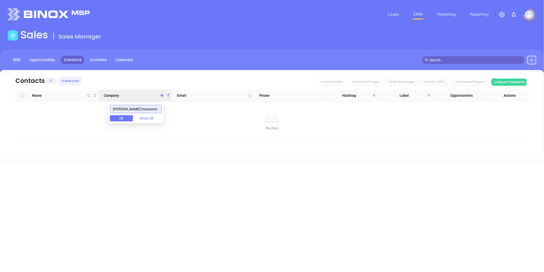
scroll to position [0, 0]
click at [117, 108] on input "Sarvey Insurance" at bounding box center [136, 109] width 52 height 8
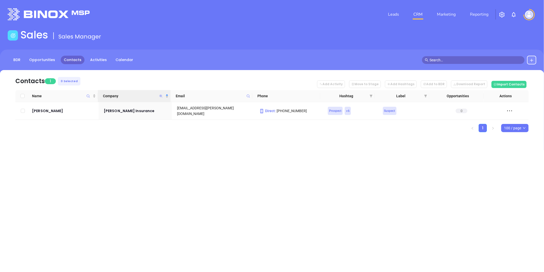
click at [160, 95] on icon "Company" at bounding box center [160, 95] width 3 height 3
paste input "Church Insurance Specialists, Inc"
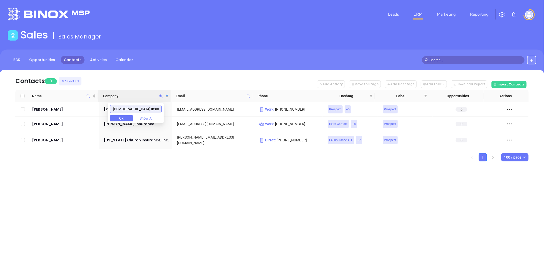
type input "Church Insurance"
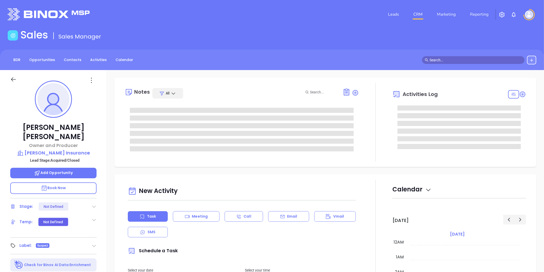
type input "[DATE]"
type input "[PERSON_NAME]"
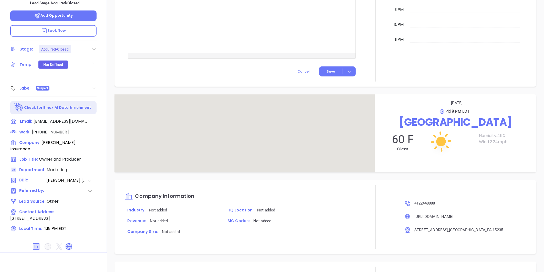
scroll to position [338, 0]
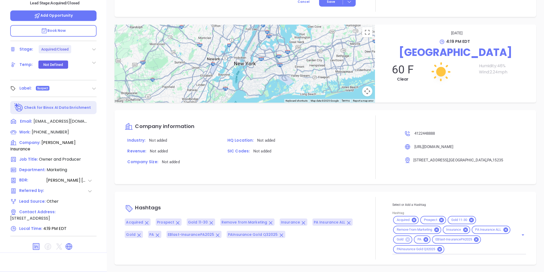
click at [410, 239] on icon at bounding box center [408, 239] width 5 height 5
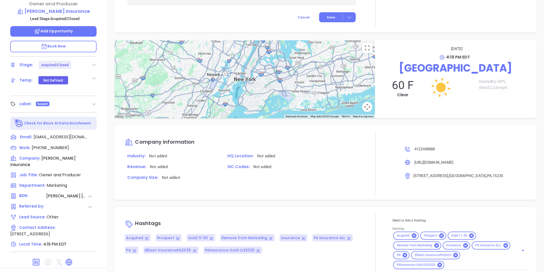
scroll to position [142, 0]
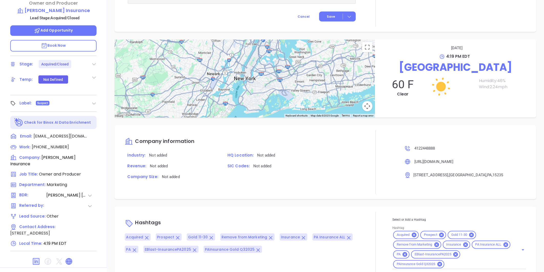
click at [67, 258] on icon at bounding box center [69, 261] width 6 height 6
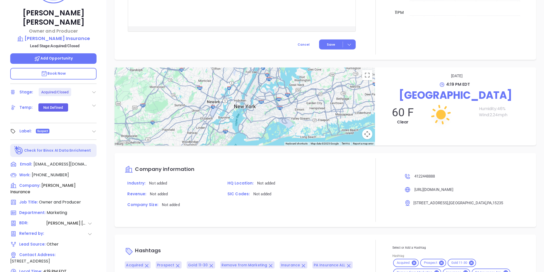
scroll to position [57, 0]
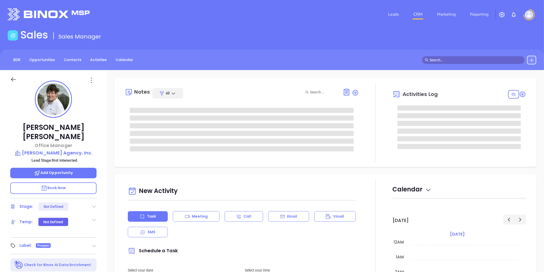
type input "[DATE]"
type input "[PERSON_NAME]"
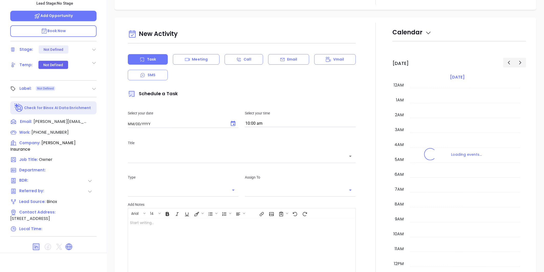
type input "[DATE]"
type input "[PERSON_NAME]"
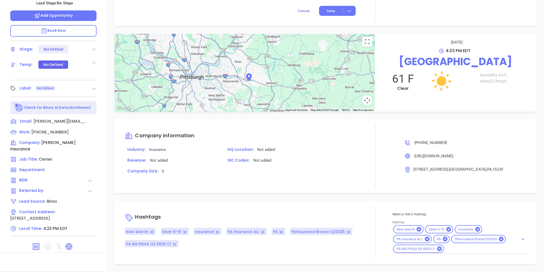
scroll to position [257, 0]
click at [95, 88] on icon at bounding box center [95, 89] width 4 height 2
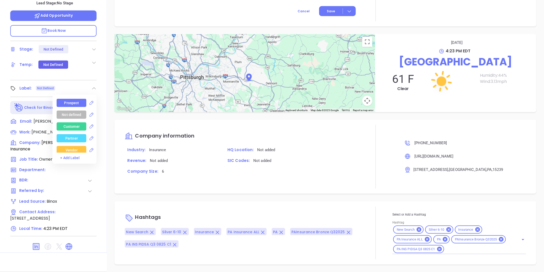
click at [76, 99] on div "Prospect" at bounding box center [71, 103] width 15 height 8
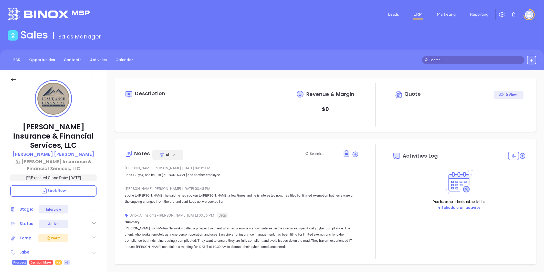
type input "[DATE]"
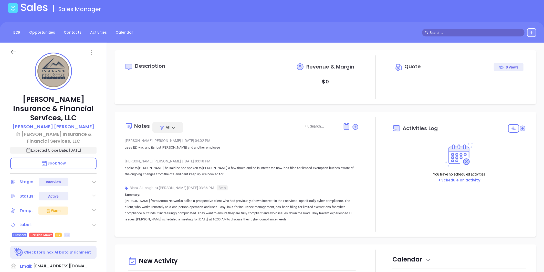
scroll to position [157, 0]
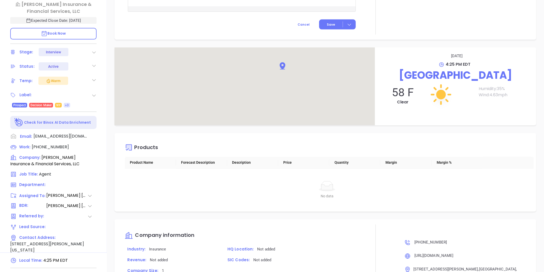
type input "[PERSON_NAME]"
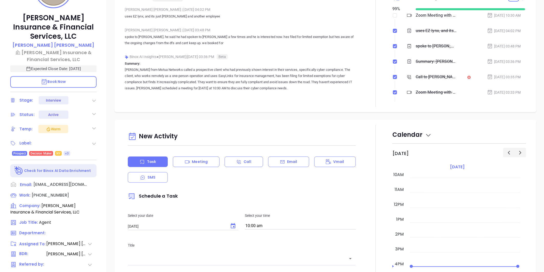
scroll to position [15, 0]
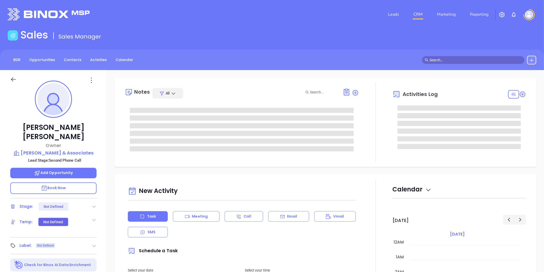
type input "[DATE]"
type input "[PERSON_NAME]"
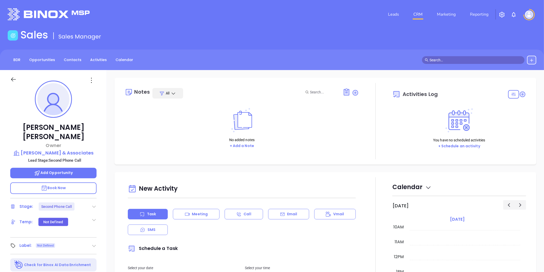
click at [95, 204] on icon at bounding box center [93, 206] width 5 height 5
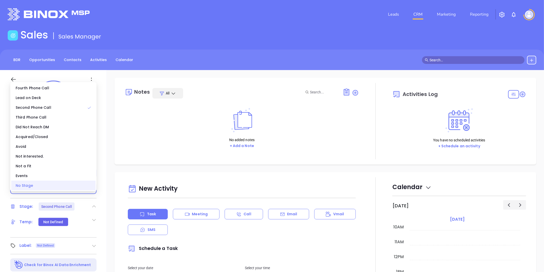
click at [66, 187] on div "No Stage" at bounding box center [53, 185] width 84 height 10
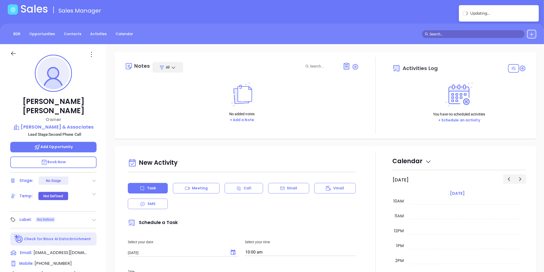
scroll to position [57, 0]
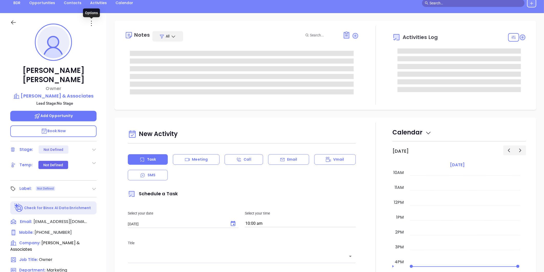
click at [90, 24] on icon at bounding box center [91, 23] width 8 height 8
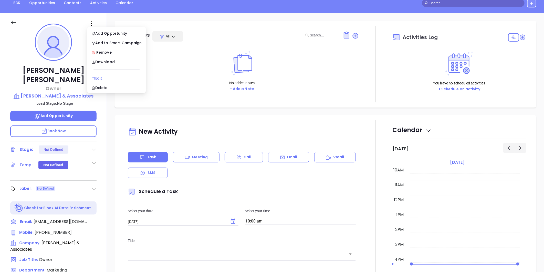
click at [101, 77] on div "Edit" at bounding box center [116, 78] width 50 height 6
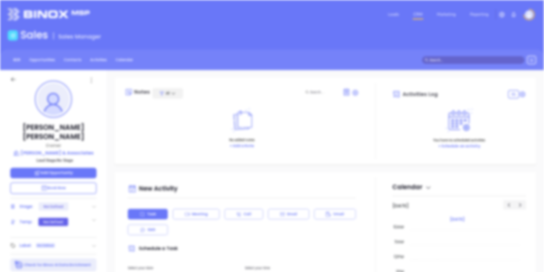
scroll to position [0, 0]
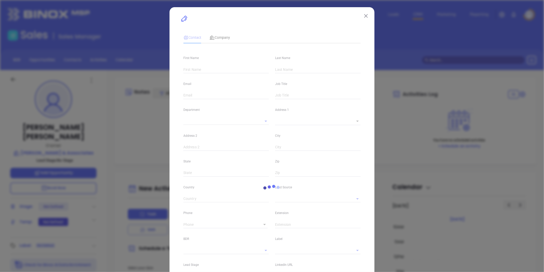
type input "[PERSON_NAME]"
type input "[EMAIL_ADDRESS][DOMAIN_NAME]"
type input "Owner"
type input "1"
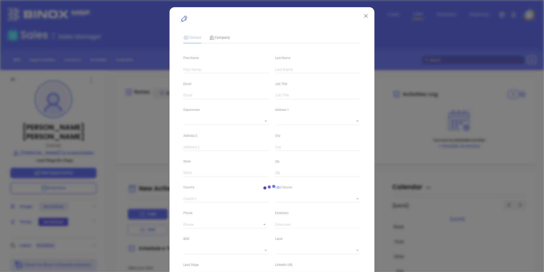
type input "[DOMAIN_NAME][URL][PERSON_NAME]"
type input "Marketing"
type input "Website Reveal"
type input "undefined undefined"
type input "1"
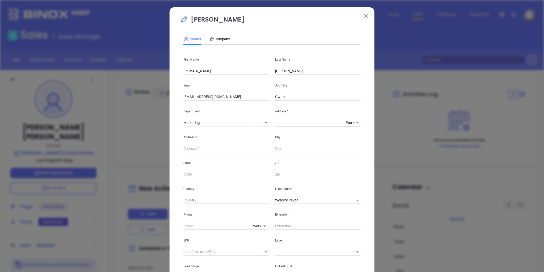
click at [194, 98] on input "saffolder@affolderinsurance.com" at bounding box center [226, 97] width 86 height 8
drag, startPoint x: 195, startPoint y: 97, endPoint x: 72, endPoint y: 108, distance: 123.5
click at [74, 109] on div "Steve Affolder Contact Company First Name Steve Last Name Affolder Email saffol…" at bounding box center [272, 136] width 544 height 272
click at [348, 200] on icon "Clear" at bounding box center [350, 200] width 5 height 5
type input "steve@affolderinsurance.com"
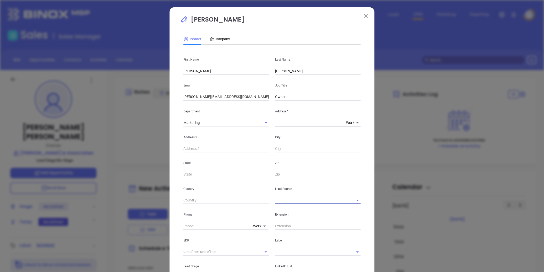
click at [326, 203] on input "text" at bounding box center [310, 199] width 71 height 7
type input "o"
click at [292, 213] on li "Binox" at bounding box center [318, 211] width 86 height 9
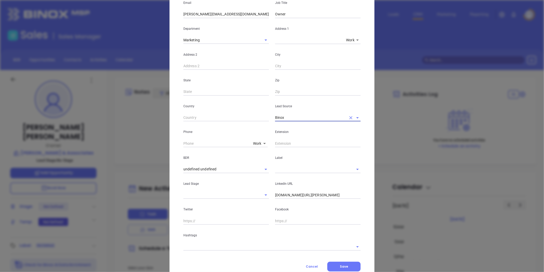
scroll to position [85, 0]
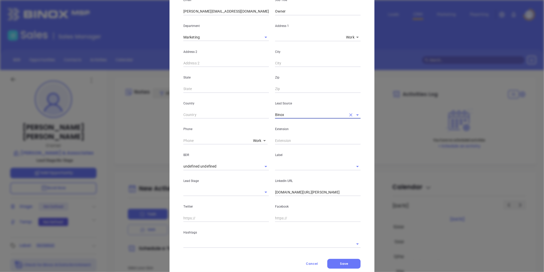
type input "Binox"
click at [256, 139] on body "Leads CRM Marketing Reporting Financial Leads Leads Sales Sales Manager BDR Opp…" at bounding box center [272, 136] width 544 height 272
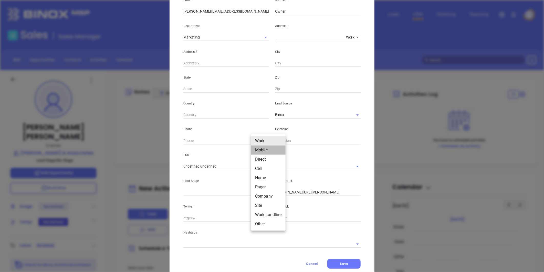
click at [260, 151] on li "Mobile" at bounding box center [268, 149] width 35 height 9
type input "(412) 849-5000"
type input "2"
click at [255, 139] on body "Leads CRM Marketing Reporting Financial Leads Leads Sales Sales Manager BDR Opp…" at bounding box center [272, 136] width 544 height 272
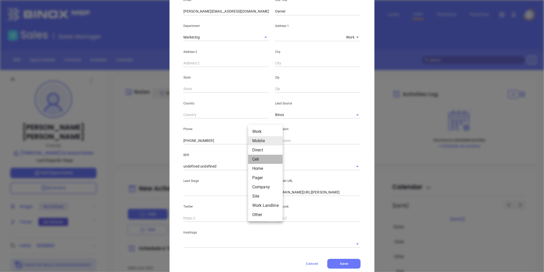
click at [257, 158] on li "Cell" at bounding box center [265, 159] width 35 height 9
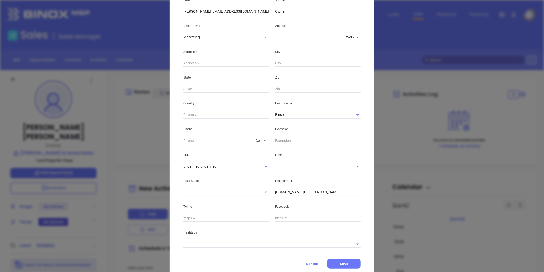
click at [255, 138] on body "Leads CRM Marketing Reporting Financial Leads Leads Sales Sales Manager BDR Opp…" at bounding box center [272, 136] width 544 height 272
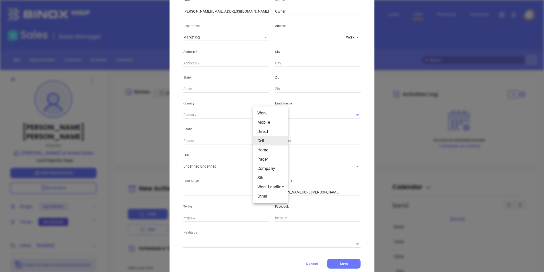
click at [261, 177] on li "Site" at bounding box center [270, 177] width 35 height 9
type input "11"
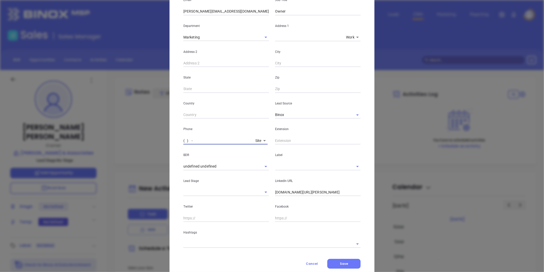
click at [228, 141] on input "( ) -" at bounding box center [218, 141] width 70 height 8
type input "(412) 366-9100"
click at [278, 164] on input "text" at bounding box center [310, 165] width 71 height 7
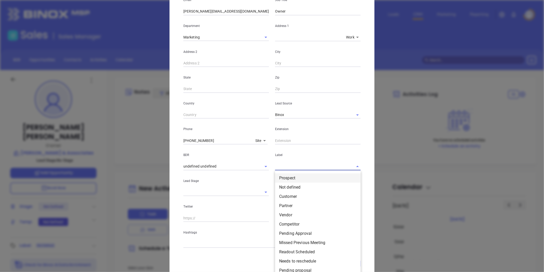
click at [283, 177] on li "Prospect" at bounding box center [318, 177] width 86 height 9
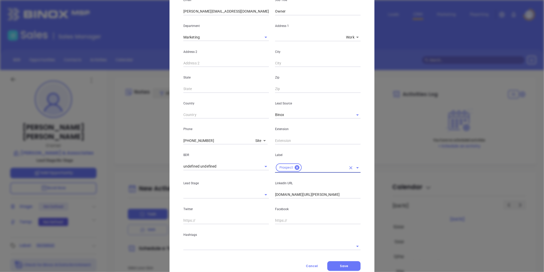
scroll to position [102, 0]
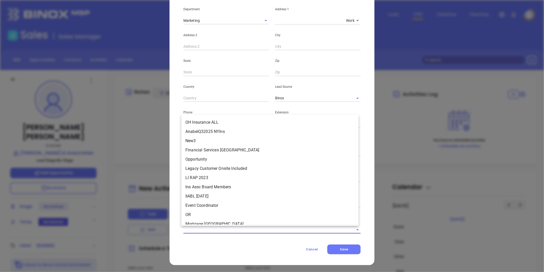
click at [219, 230] on input "text" at bounding box center [264, 228] width 163 height 7
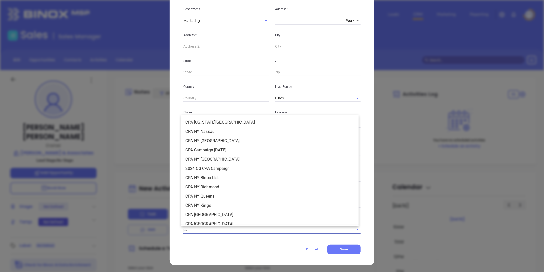
type input "pa in"
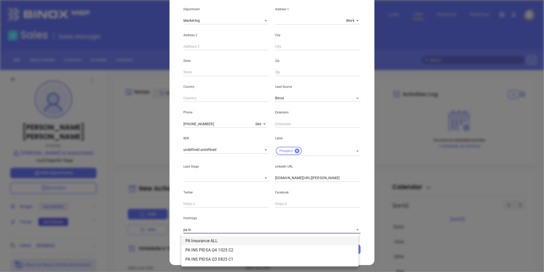
click at [210, 244] on li "PA Insurance ALL" at bounding box center [269, 240] width 177 height 9
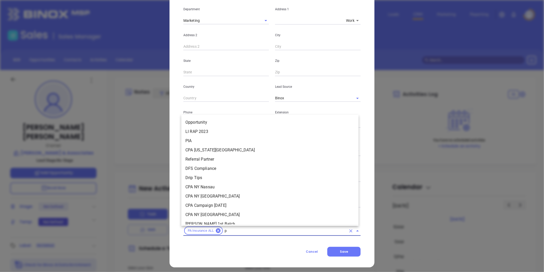
type input "pa"
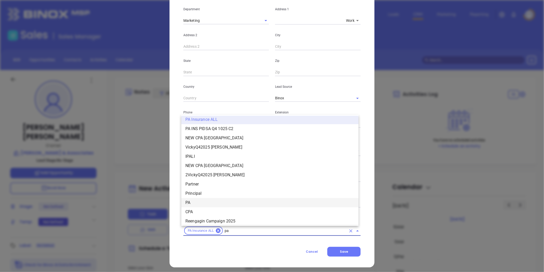
click at [198, 203] on li "PA" at bounding box center [269, 202] width 177 height 9
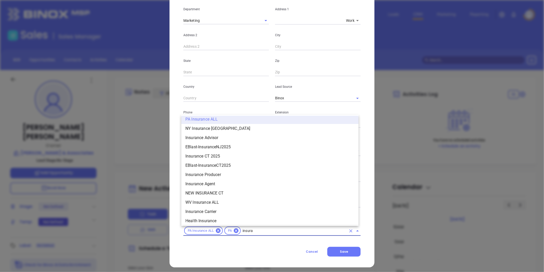
scroll to position [344, 0]
type input "insurance"
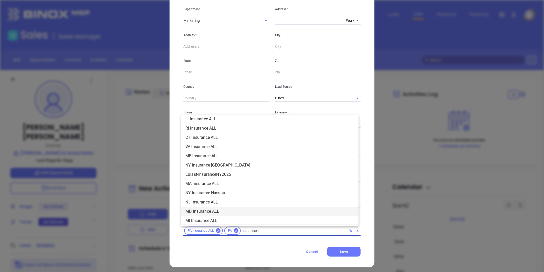
scroll to position [114, 0]
click at [191, 219] on li "Insurance" at bounding box center [269, 220] width 177 height 9
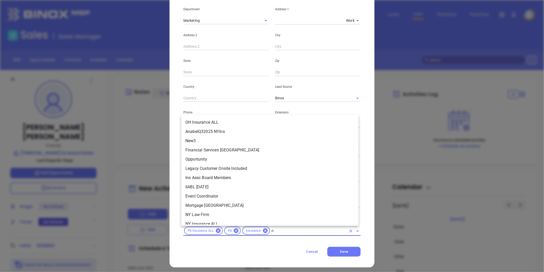
scroll to position [1628, 0]
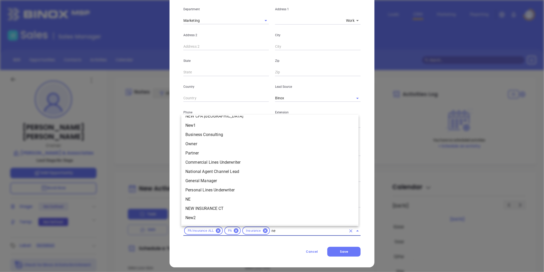
type input "new"
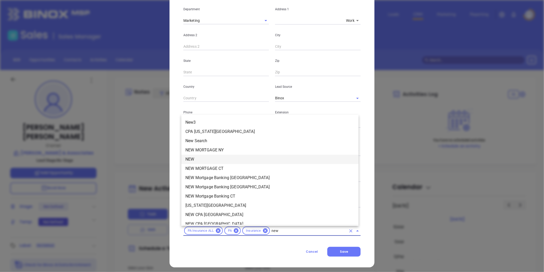
click at [198, 155] on li "NEW" at bounding box center [269, 159] width 177 height 9
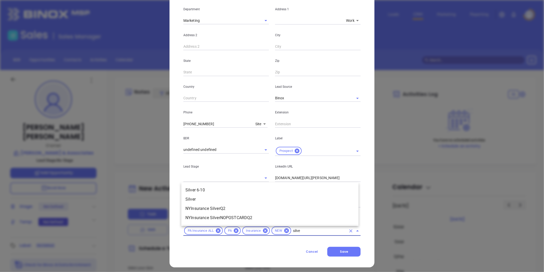
type input "silver"
click at [197, 188] on li "Silver 6-10" at bounding box center [269, 189] width 177 height 9
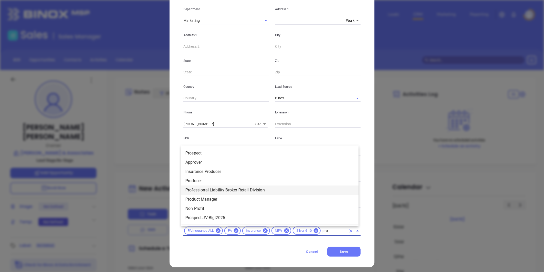
type input "pros"
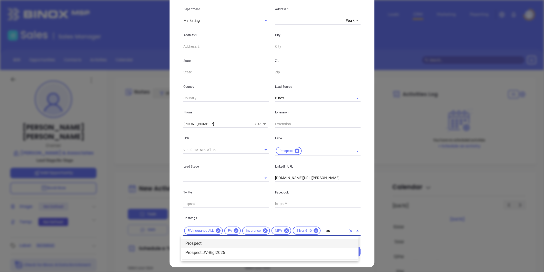
click at [198, 241] on li "Prospect" at bounding box center [269, 243] width 177 height 9
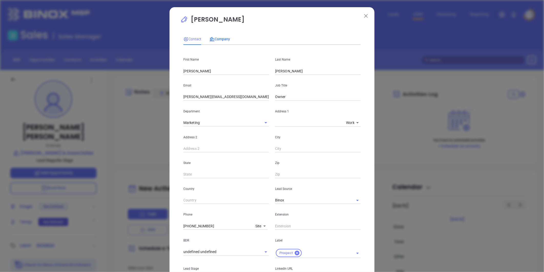
click at [219, 37] on span "Company" at bounding box center [220, 39] width 20 height 4
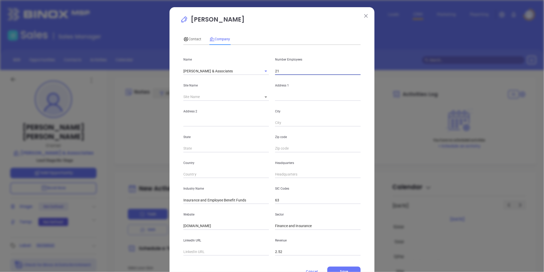
click at [288, 67] on input "21" at bounding box center [318, 71] width 86 height 8
type input "2"
type input "7"
type input "8"
click at [220, 167] on div "Country" at bounding box center [226, 165] width 92 height 26
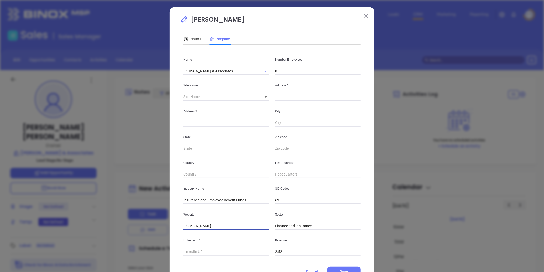
drag, startPoint x: 225, startPoint y: 225, endPoint x: 63, endPoint y: 254, distance: 164.4
click at [19, 259] on div "Steve Affolder Contact Company First Name Steve Last Name Affolder Email steve@…" at bounding box center [272, 136] width 544 height 272
paste input "https://affolderinsurance.com/"
type input "https://affolderinsurance.com/"
click at [278, 97] on input "text" at bounding box center [318, 97] width 86 height 8
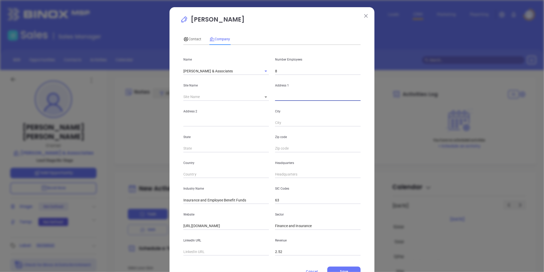
paste input "8700 Perry Hwy, Suite 200 Pittsburgh, PA 15237"
drag, startPoint x: 299, startPoint y: 98, endPoint x: 301, endPoint y: 96, distance: 3.3
click at [301, 97] on input "8700 Perry Hwy, Suite 200 Pittsburgh, PA 15237" at bounding box center [318, 97] width 86 height 8
click at [300, 96] on input "8700 Perry Hwy, Suite 200 Pittsburgh, PA 15237" at bounding box center [318, 97] width 86 height 8
drag, startPoint x: 300, startPoint y: 97, endPoint x: 423, endPoint y: 70, distance: 125.7
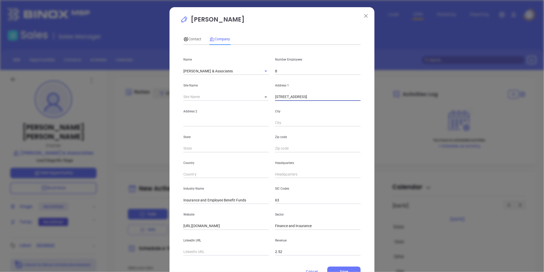
click at [422, 72] on div "Steve Affolder Contact Company First Name Steve Last Name Affolder Email steve@…" at bounding box center [272, 136] width 544 height 272
type input "8700 Perry Hwy"
paste input "Suite 200 Pittsburgh, PA 15237"
drag, startPoint x: 198, startPoint y: 123, endPoint x: 320, endPoint y: 104, distance: 123.5
click at [320, 104] on div "Address 2 Suite 200 Pittsburgh, PA 15237 City" at bounding box center [271, 114] width 183 height 26
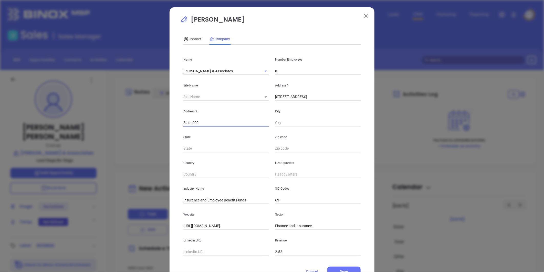
type input "Suite 200"
paste input "Pittsburgh, PA 15237"
drag, startPoint x: 292, startPoint y: 124, endPoint x: 405, endPoint y: 91, distance: 118.2
click at [409, 94] on div "Steve Affolder Contact Company First Name Steve Last Name Affolder Email steve@…" at bounding box center [272, 136] width 544 height 272
type input "Pittsburgh"
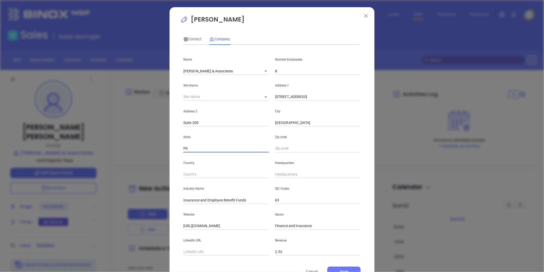
type input "PA"
paste input "PA 15237"
type input "15237"
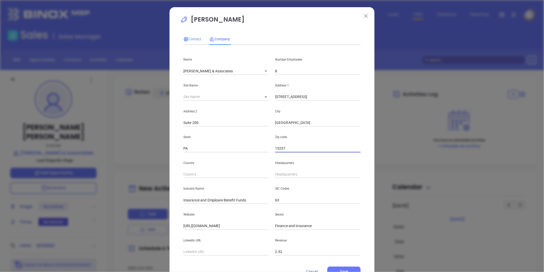
click at [191, 42] on div "Contact" at bounding box center [192, 39] width 18 height 6
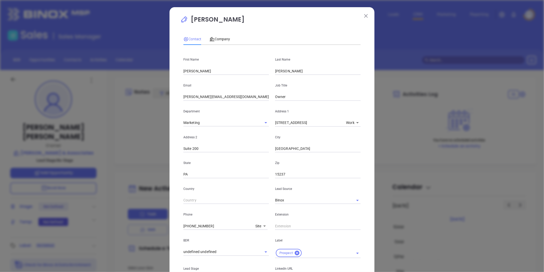
drag, startPoint x: 191, startPoint y: 42, endPoint x: 202, endPoint y: 226, distance: 185.1
click at [227, 132] on div "Contact Company First Name Steve Last Name Affolder Email steve@affolderinsuran…" at bounding box center [271, 188] width 177 height 317
click at [220, 221] on div "(412) 366-9100 Site 11" at bounding box center [227, 225] width 89 height 8
drag, startPoint x: 210, startPoint y: 226, endPoint x: 179, endPoint y: 229, distance: 31.6
click at [180, 229] on div "Phone (412) 366-9100 Site 11" at bounding box center [226, 217] width 92 height 26
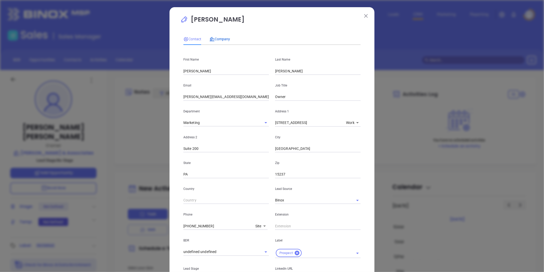
click at [220, 37] on span "Company" at bounding box center [220, 39] width 20 height 4
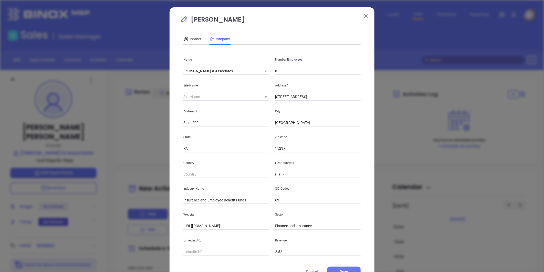
click at [283, 174] on input "( ) -" at bounding box center [318, 174] width 86 height 8
paste input "412) 366-9100"
click at [284, 173] on input "[PHONE_NUMBER]" at bounding box center [318, 174] width 86 height 8
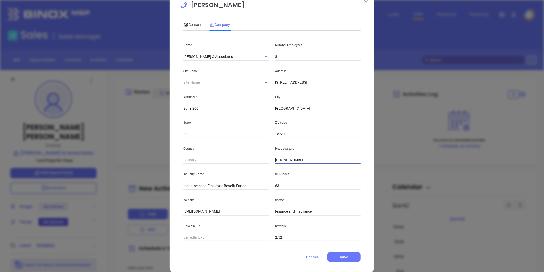
scroll to position [22, 0]
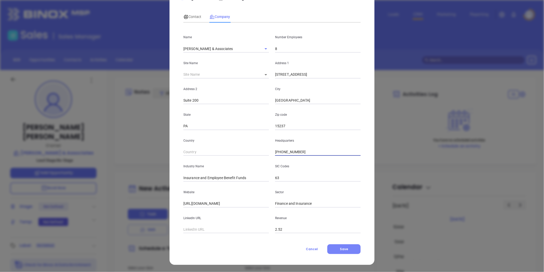
type input "[PHONE_NUMBER]"
drag, startPoint x: 346, startPoint y: 250, endPoint x: 350, endPoint y: 247, distance: 4.6
click at [347, 249] on button "Save" at bounding box center [343, 249] width 33 height 10
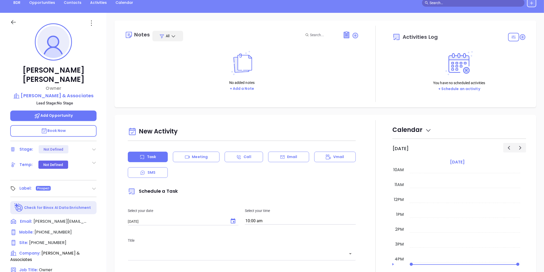
scroll to position [57, 0]
click at [353, 34] on icon at bounding box center [355, 35] width 5 height 5
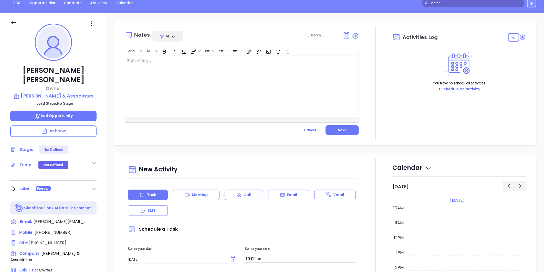
click at [206, 69] on div at bounding box center [233, 86] width 217 height 61
click at [341, 127] on button "Save" at bounding box center [342, 130] width 33 height 10
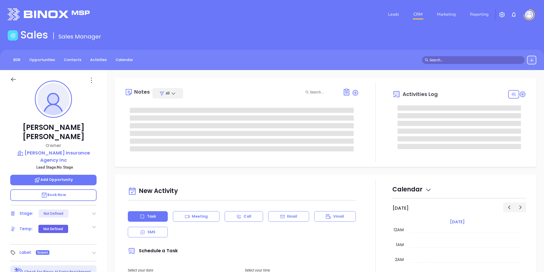
type input "[PERSON_NAME]"
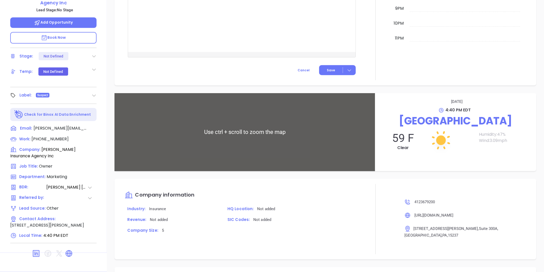
scroll to position [338, 0]
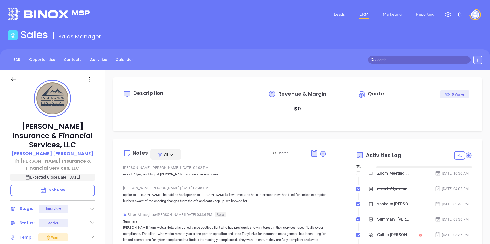
type input "[PERSON_NAME]"
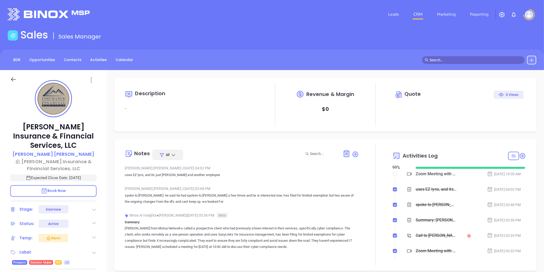
scroll to position [149, 0]
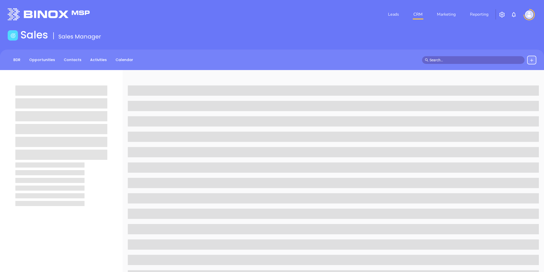
scroll to position [157, 0]
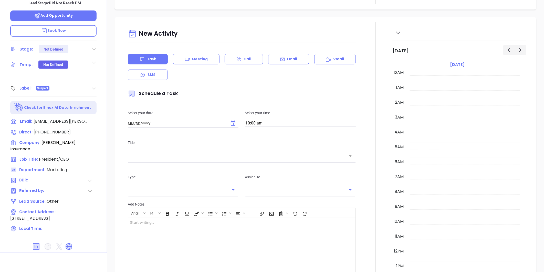
type input "[DATE]"
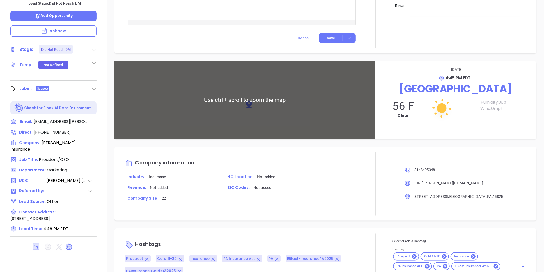
type input "[PERSON_NAME]"
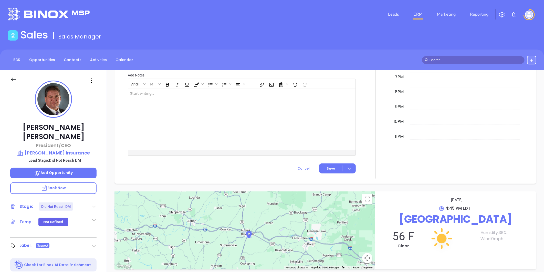
scroll to position [157, 0]
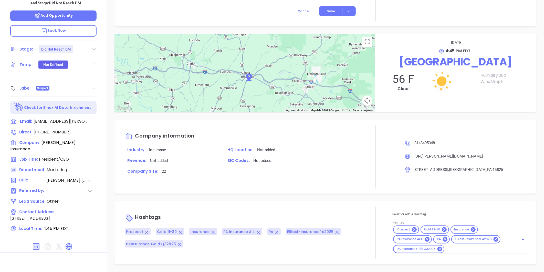
click at [453, 246] on input "Hashtag" at bounding box center [478, 249] width 67 height 6
type input "NO WE"
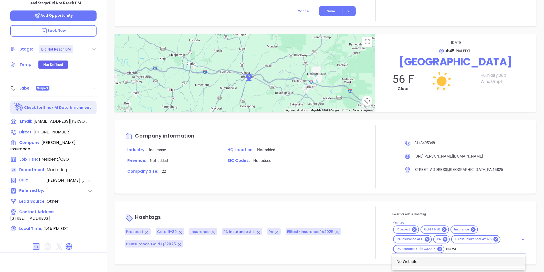
drag, startPoint x: 406, startPoint y: 259, endPoint x: 444, endPoint y: 239, distance: 43.3
click at [406, 259] on li "No Website" at bounding box center [459, 261] width 132 height 9
click at [477, 249] on input "Hashtag" at bounding box center [494, 249] width 35 height 6
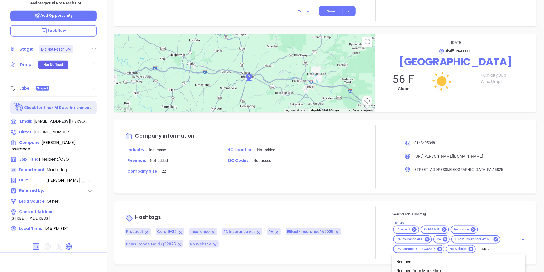
type input "REMOVE"
click at [429, 269] on li "Remove from Marketing" at bounding box center [459, 270] width 132 height 9
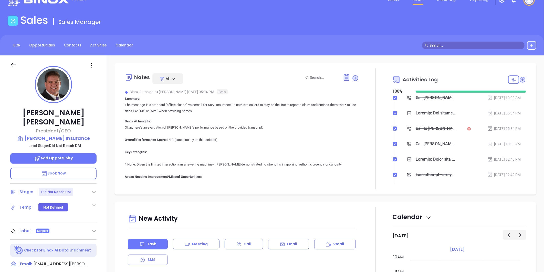
scroll to position [0, 0]
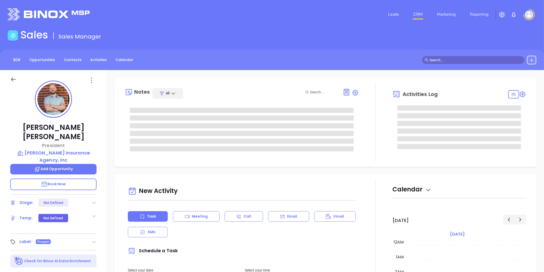
type input "[DATE]"
type input "[PERSON_NAME]"
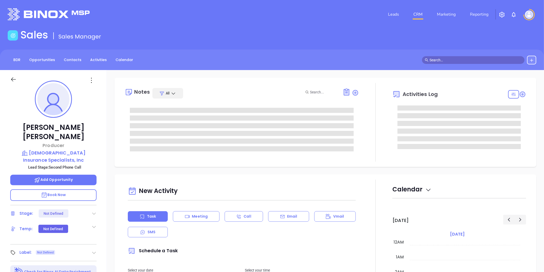
type input "[DATE]"
type input "[PERSON_NAME]"
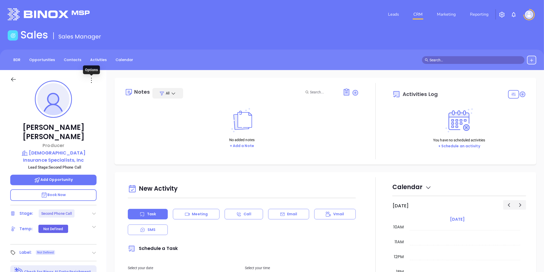
click at [92, 80] on icon at bounding box center [91, 80] width 8 height 8
click at [99, 130] on li "Edit" at bounding box center [116, 135] width 56 height 11
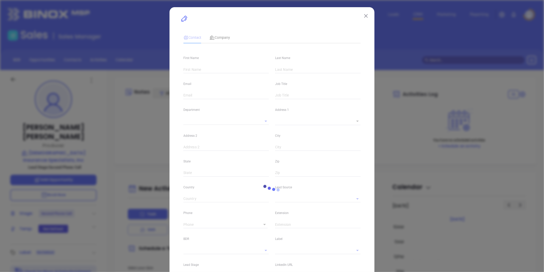
type input "[PERSON_NAME]"
type input "[PERSON_NAME][EMAIL_ADDRESS][DOMAIN_NAME]"
type input "Producer"
type input "1"
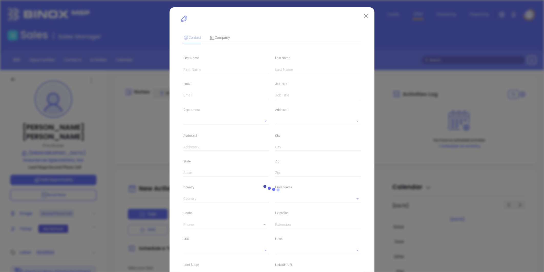
type input "[DOMAIN_NAME][URL][PERSON_NAME]"
type input "Marketing"
type input "Website Reveal"
type input "undefined undefined"
type input "Second Phone Call"
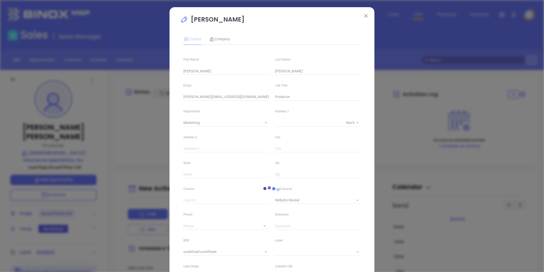
type input "1"
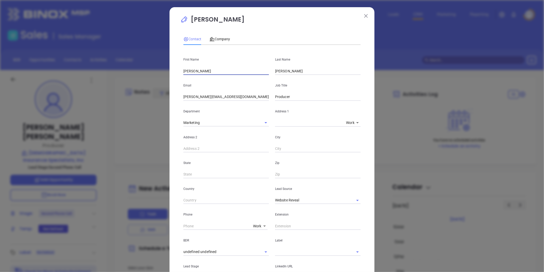
drag, startPoint x: 191, startPoint y: 71, endPoint x: 128, endPoint y: 90, distance: 65.4
click at [130, 91] on div "[PERSON_NAME] Contact Company First Name [PERSON_NAME] Name [PERSON_NAME] Email…" at bounding box center [272, 136] width 544 height 272
type input "[PERSON_NAME]"
type input "[PERSON_NAME][EMAIL_ADDRESS][DOMAIN_NAME]"
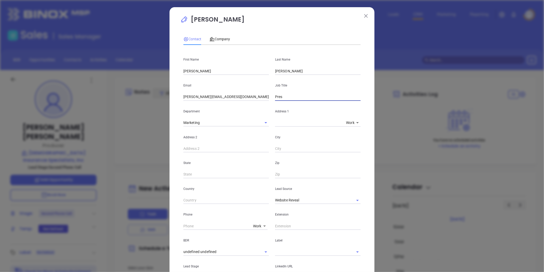
type input "President"
drag, startPoint x: 348, startPoint y: 198, endPoint x: 332, endPoint y: 202, distance: 17.2
click at [348, 198] on icon "Clear" at bounding box center [350, 200] width 5 height 5
click at [328, 199] on input "text" at bounding box center [310, 199] width 71 height 7
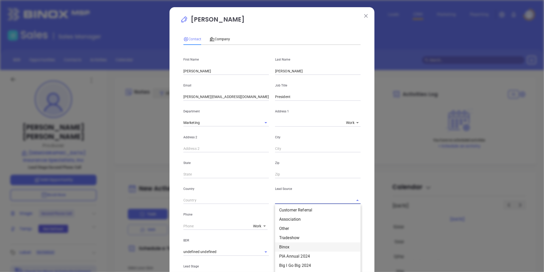
click at [288, 245] on li "Binox" at bounding box center [318, 246] width 86 height 9
type input "Binox"
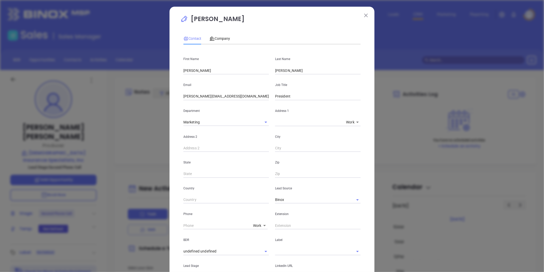
scroll to position [0, 0]
click at [203, 98] on input "[PERSON_NAME][EMAIL_ADDRESS][DOMAIN_NAME]" at bounding box center [226, 97] width 86 height 8
click at [220, 91] on div "Email [PERSON_NAME][EMAIL_ADDRESS][DOMAIN_NAME]" at bounding box center [226, 88] width 92 height 26
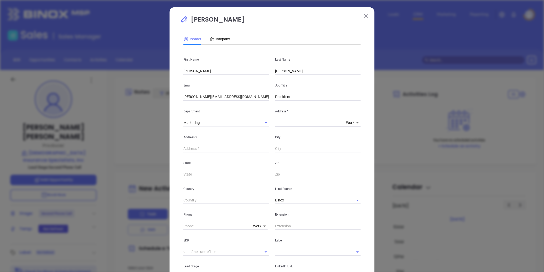
click at [214, 96] on input "[PERSON_NAME][EMAIL_ADDRESS][DOMAIN_NAME]" at bounding box center [226, 97] width 86 height 8
paste input "[EMAIL_ADDRESS][DOMAIN_NAME]"
type input "[EMAIL_ADDRESS][DOMAIN_NAME]"
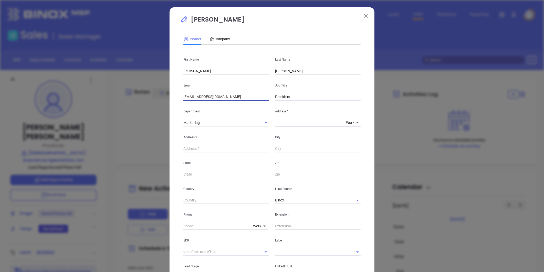
click at [237, 145] on input "text" at bounding box center [226, 149] width 86 height 8
click at [243, 127] on div "Address 2" at bounding box center [226, 140] width 92 height 26
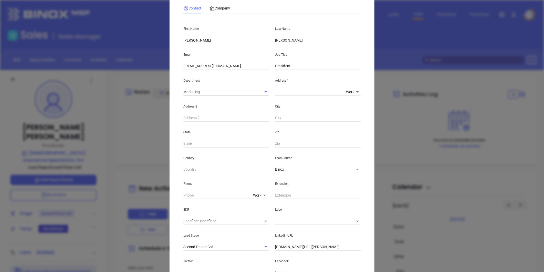
scroll to position [85, 0]
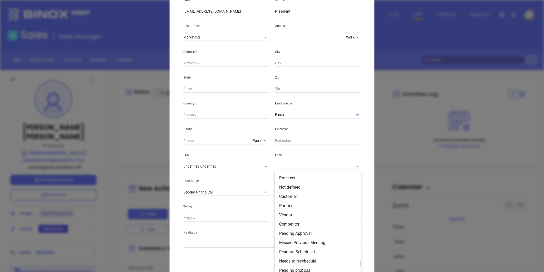
click at [284, 168] on input "text" at bounding box center [310, 165] width 71 height 7
click at [284, 176] on li "Prospect" at bounding box center [318, 177] width 86 height 9
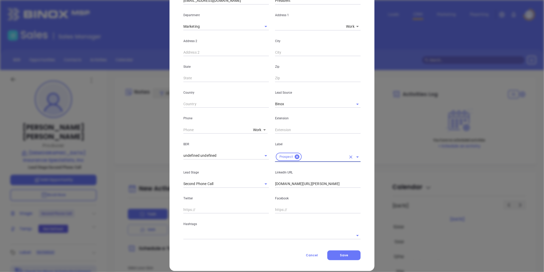
scroll to position [102, 0]
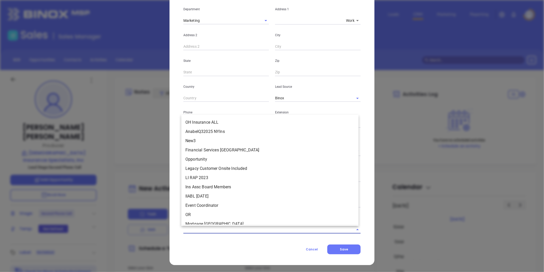
click at [204, 228] on input "text" at bounding box center [264, 228] width 163 height 7
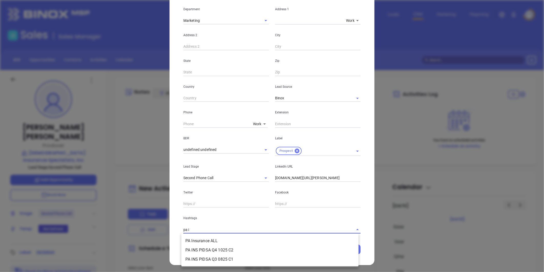
type input "pa in"
click at [203, 241] on li "PA Insurance ALL" at bounding box center [269, 240] width 177 height 9
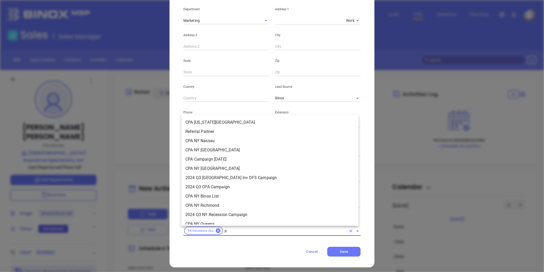
type input "pa"
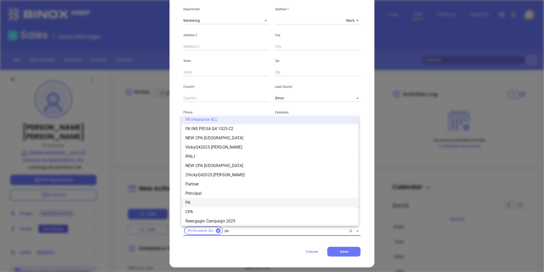
click at [205, 203] on li "PA" at bounding box center [269, 202] width 177 height 9
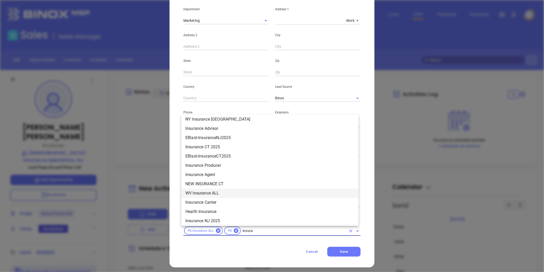
scroll to position [344, 0]
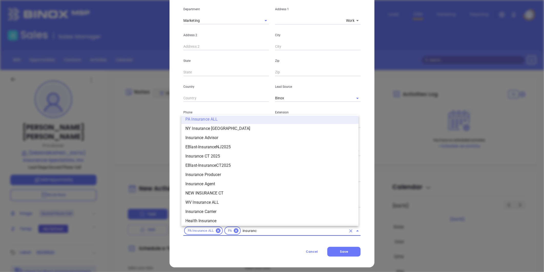
type input "insurance"
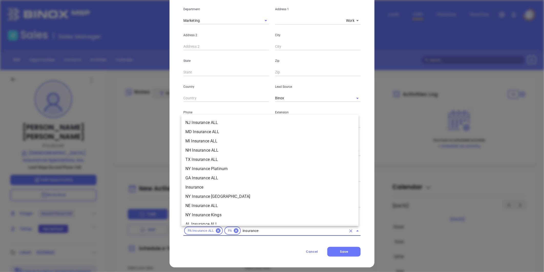
scroll to position [171, 0]
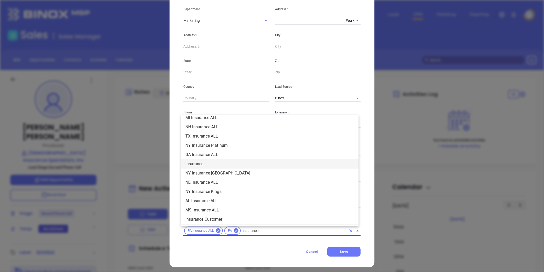
click at [204, 164] on li "Insurance" at bounding box center [269, 163] width 177 height 9
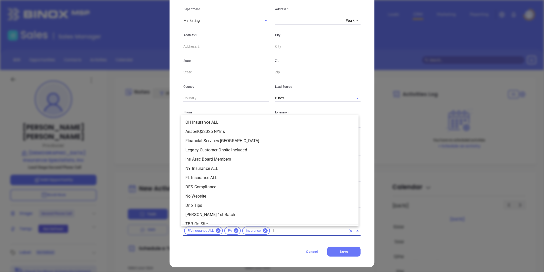
scroll to position [0, 0]
type input "sil"
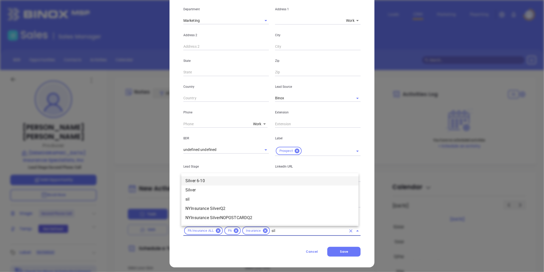
click at [211, 180] on li "Silver 6-10" at bounding box center [269, 180] width 177 height 9
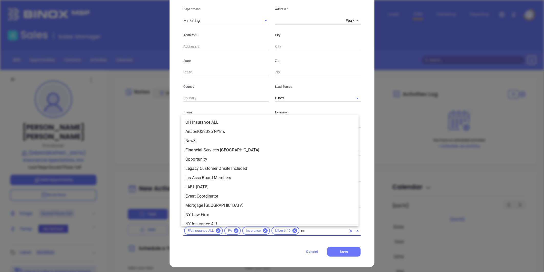
type input "new"
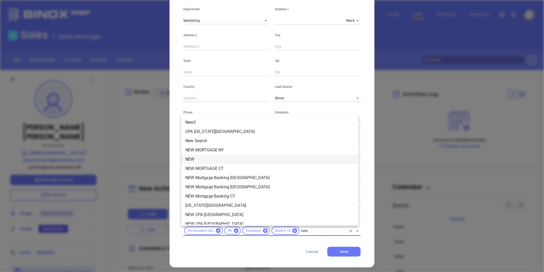
click at [214, 159] on li "NEW" at bounding box center [269, 159] width 177 height 9
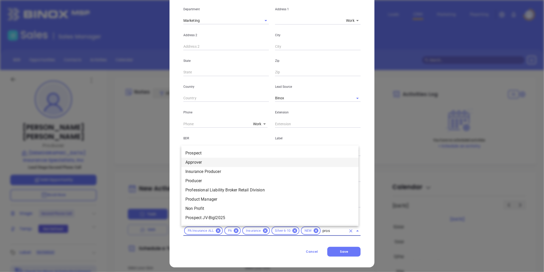
type input "prosp"
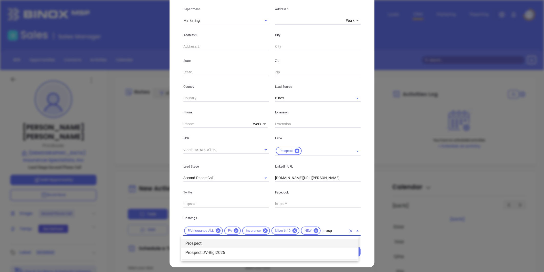
click at [204, 244] on li "Prospect" at bounding box center [269, 243] width 177 height 9
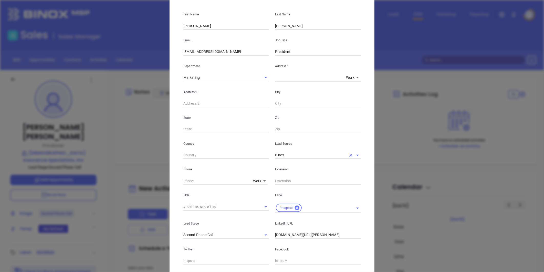
scroll to position [114, 0]
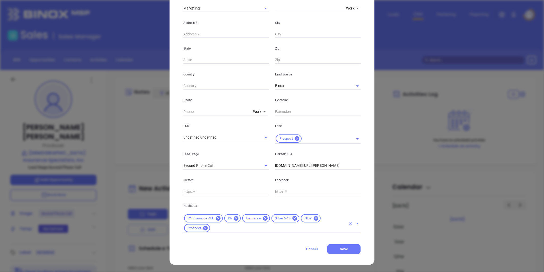
click at [306, 165] on input "[DOMAIN_NAME][URL][PERSON_NAME]" at bounding box center [318, 166] width 86 height 8
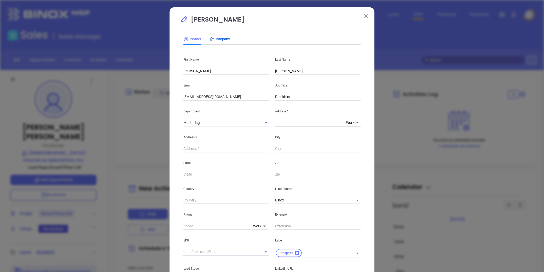
click at [219, 39] on span "Company" at bounding box center [220, 39] width 20 height 4
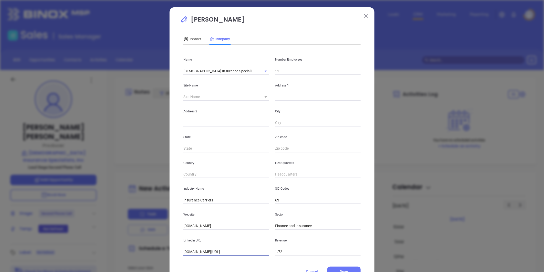
click at [215, 249] on input "[DOMAIN_NAME][URL]" at bounding box center [226, 252] width 86 height 8
click at [223, 249] on input "[DOMAIN_NAME][URL]" at bounding box center [226, 252] width 86 height 8
paste input "[URL][DOMAIN_NAME]"
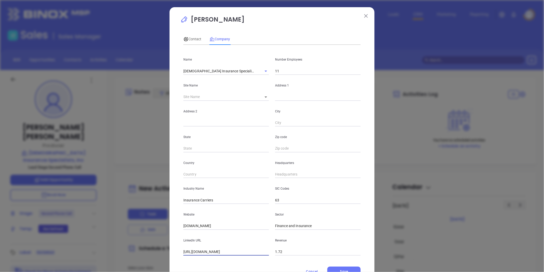
scroll to position [0, 22]
type input "[URL][DOMAIN_NAME]"
click at [194, 37] on span "Contact" at bounding box center [192, 39] width 18 height 4
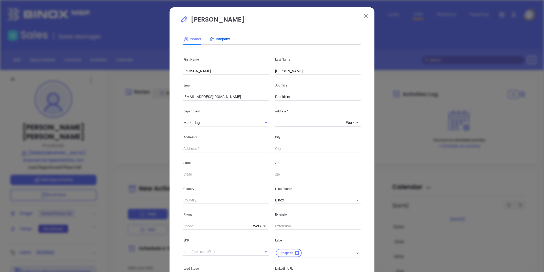
click at [215, 38] on span "Company" at bounding box center [220, 39] width 20 height 4
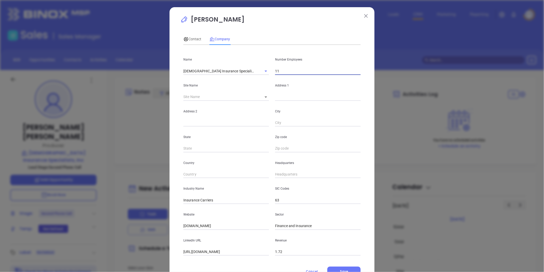
click at [286, 71] on input "11" at bounding box center [318, 71] width 86 height 8
type input "1"
type input "9"
click at [207, 136] on p "State" at bounding box center [226, 137] width 86 height 6
click at [280, 98] on input "text" at bounding box center [318, 97] width 86 height 8
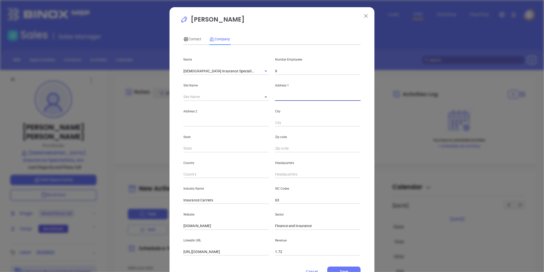
click at [263, 97] on body "Leads CRM Marketing Reporting Financial Leads Leads Sales Sales Manager BDR Opp…" at bounding box center [272, 136] width 544 height 272
drag, startPoint x: 268, startPoint y: 96, endPoint x: 279, endPoint y: 95, distance: 10.3
click at [269, 96] on li "Punxsutawney" at bounding box center [274, 97] width 35 height 9
type input "Punxsutawney"
type input "127295"
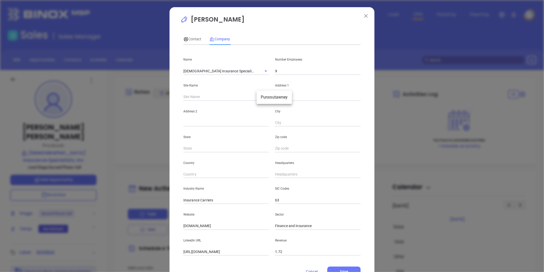
type input "[STREET_ADDRESS]"
type input "Punxsutawney"
type input "PA"
type input "15767-1404"
type input "US"
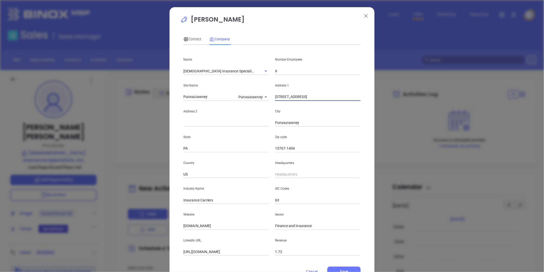
drag, startPoint x: 303, startPoint y: 98, endPoint x: 263, endPoint y: 103, distance: 39.5
click at [263, 103] on div "Name [DEMOGRAPHIC_DATA] Insurance Specialists, Inc Number Employees 9 Site Name…" at bounding box center [271, 152] width 177 height 206
paste input "[STREET_ADDRESS]"
drag, startPoint x: 318, startPoint y: 95, endPoint x: 499, endPoint y: 47, distance: 187.6
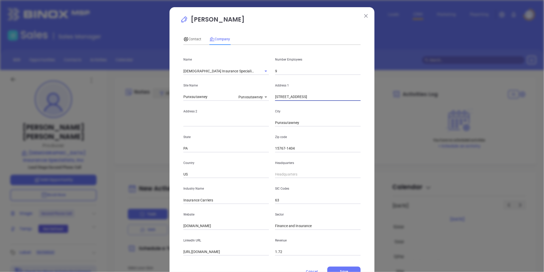
click at [499, 47] on div "[PERSON_NAME] Contact Company First Name [PERSON_NAME] Last Name [PERSON_NAME] …" at bounding box center [272, 136] width 544 height 272
type input "PO Box 40, 21650 Route 119"
drag, startPoint x: 298, startPoint y: 150, endPoint x: 237, endPoint y: 156, distance: 61.8
click at [237, 156] on div "Name Church Insurance Specialists, Inc Number Employees 9 Site Name Punxsutawne…" at bounding box center [271, 152] width 177 height 206
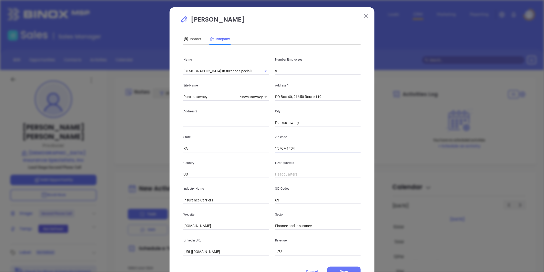
paste input "Punxsutawney, [GEOGRAPHIC_DATA] 15767"
drag, startPoint x: 301, startPoint y: 149, endPoint x: 179, endPoint y: 155, distance: 121.9
click at [152, 157] on div "[PERSON_NAME] Contact Company First Name [PERSON_NAME] Last Name [PERSON_NAME] …" at bounding box center [272, 136] width 544 height 272
type input "15767"
drag, startPoint x: 293, startPoint y: 96, endPoint x: 387, endPoint y: 73, distance: 97.5
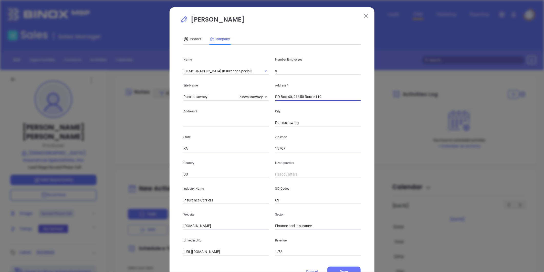
click at [388, 73] on div "[PERSON_NAME] Contact Company First Name [PERSON_NAME] Last Name [PERSON_NAME] …" at bounding box center [272, 136] width 544 height 272
drag, startPoint x: 291, startPoint y: 96, endPoint x: 448, endPoint y: 55, distance: 161.6
click at [448, 55] on div "[PERSON_NAME] Contact Company First Name [PERSON_NAME] Last Name [PERSON_NAME] …" at bounding box center [272, 136] width 544 height 272
type input "PO Box 40"
paste input "21650 Route 119"
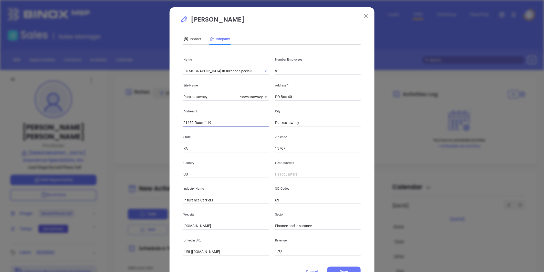
scroll to position [22, 0]
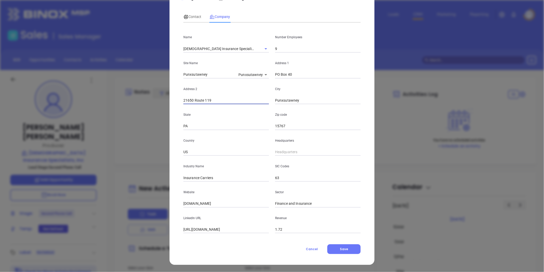
type input "21650 Route 119"
click at [286, 154] on input "( ) -" at bounding box center [318, 152] width 86 height 8
paste input "800) 743-1709"
type input "[PHONE_NUMBER]"
click at [191, 16] on span "Contact" at bounding box center [192, 17] width 18 height 4
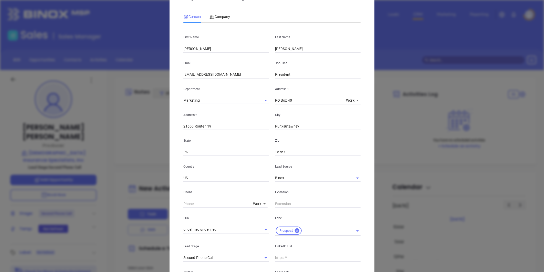
click at [254, 203] on body "Leads CRM Marketing Reporting Financial Leads Leads Sales Sales Manager BDR Opp…" at bounding box center [272, 136] width 544 height 272
click at [258, 242] on li "Site" at bounding box center [268, 242] width 35 height 9
type input "11"
click at [194, 201] on input "( ) -" at bounding box center [218, 204] width 70 height 8
paste input "800) 743-1709"
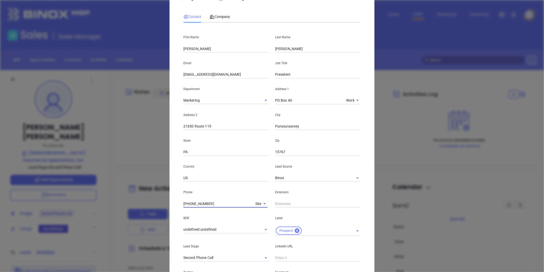
type input "[PHONE_NUMBER]"
click at [254, 204] on body "Leads CRM Marketing Reporting Financial Leads Leads Sales Sales Manager BDR Opp…" at bounding box center [272, 136] width 544 height 272
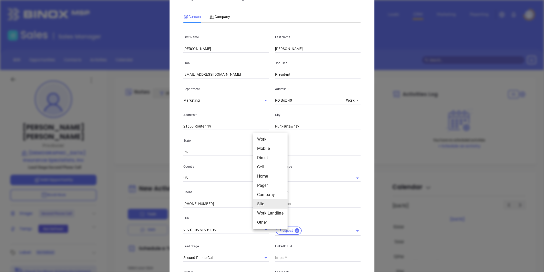
click at [262, 149] on li "Mobile" at bounding box center [270, 148] width 35 height 9
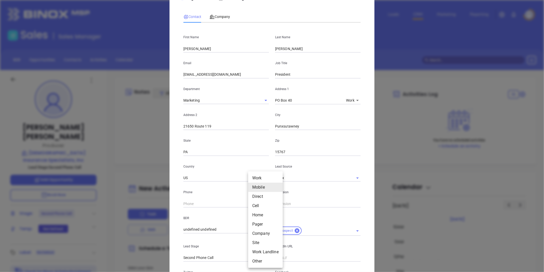
drag, startPoint x: 253, startPoint y: 205, endPoint x: 264, endPoint y: 180, distance: 27.7
click at [253, 205] on body "Leads CRM Marketing Reporting Financial Leads Leads Sales Sales Manager BDR Opp…" at bounding box center [272, 136] width 544 height 272
click at [254, 196] on li "Direct" at bounding box center [265, 196] width 35 height 9
type input "3"
click at [220, 15] on span "Company" at bounding box center [220, 17] width 20 height 4
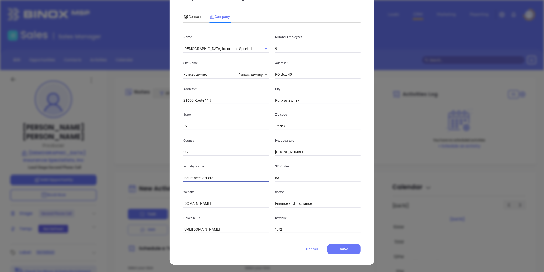
drag, startPoint x: 204, startPoint y: 177, endPoint x: 263, endPoint y: 167, distance: 60.1
click at [265, 167] on div "Industry Name Insurance Carriers" at bounding box center [226, 169] width 92 height 26
type input "Insurance"
drag, startPoint x: 216, startPoint y: 131, endPoint x: 223, endPoint y: 132, distance: 7.5
click at [218, 129] on div "Name Church Insurance Specialists, Inc Number Employees 9 Site Name Punxsutawne…" at bounding box center [271, 130] width 177 height 206
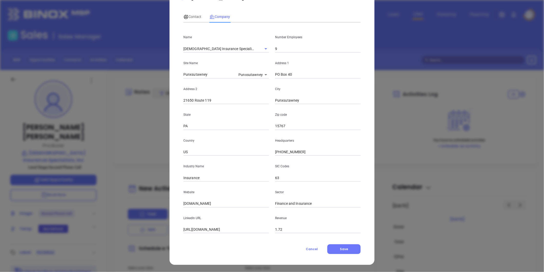
drag, startPoint x: 244, startPoint y: 203, endPoint x: 95, endPoint y: 222, distance: 149.8
click at [95, 221] on div "[PERSON_NAME] Contact Company First Name [PERSON_NAME] Last Name [PERSON_NAME] …" at bounding box center [272, 136] width 544 height 272
paste input "[URL][DOMAIN_NAME]"
type input "[URL][DOMAIN_NAME]"
click at [192, 16] on span "Contact" at bounding box center [192, 17] width 18 height 4
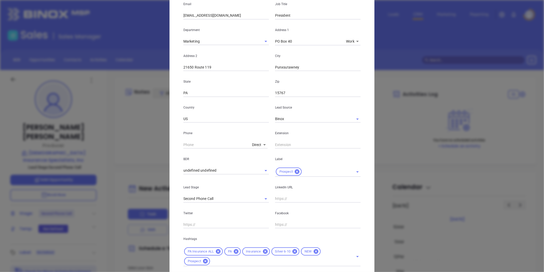
scroll to position [114, 0]
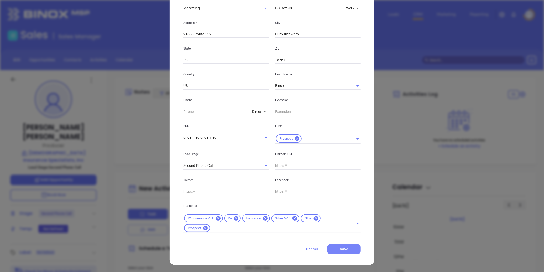
click at [338, 247] on button "Save" at bounding box center [343, 249] width 33 height 10
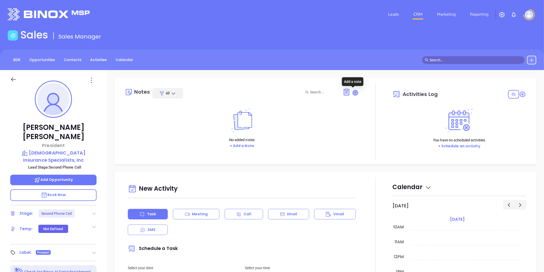
click at [353, 92] on icon at bounding box center [355, 92] width 5 height 5
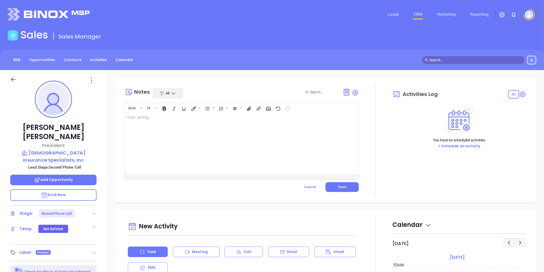
click at [159, 126] on div at bounding box center [233, 142] width 217 height 61
click at [189, 120] on p "Rescrub task. [PERSON_NAME]'s LinkedIn profile not found" at bounding box center [233, 120] width 213 height 11
click at [197, 129] on p "Rescrub task. [PERSON_NAME]'s LinkedIn profile not found. Confirm [PERSON_NAME]…" at bounding box center [233, 123] width 213 height 16
click at [202, 133] on div "Rescrub task. [PERSON_NAME]'s LinkedIn profile not found. Confirm [PERSON_NAME]…" at bounding box center [233, 142] width 217 height 61
click at [340, 183] on button "Save" at bounding box center [342, 187] width 33 height 10
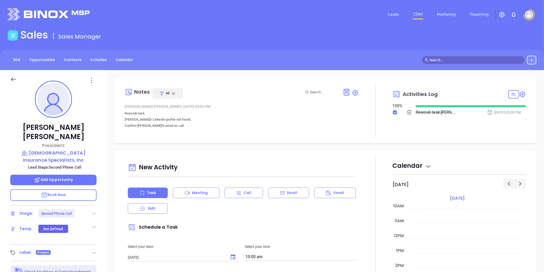
click at [96, 211] on icon at bounding box center [93, 213] width 5 height 5
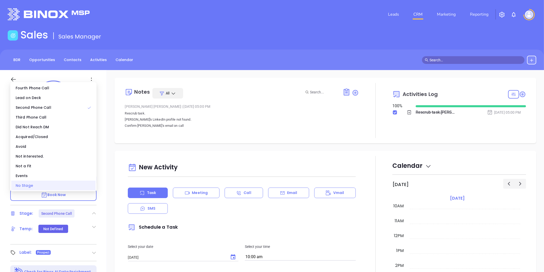
click at [73, 188] on div "No Stage" at bounding box center [53, 185] width 84 height 10
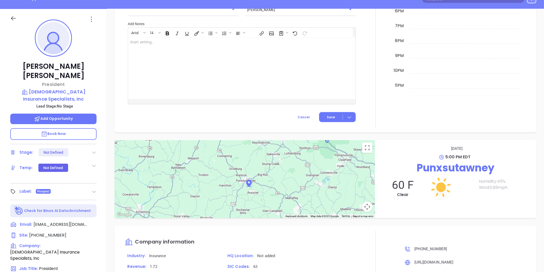
scroll to position [0, 0]
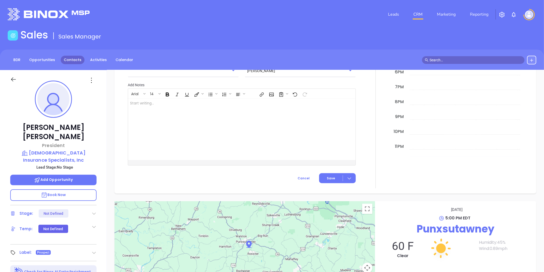
click at [70, 58] on link "Contacts" at bounding box center [73, 60] width 24 height 8
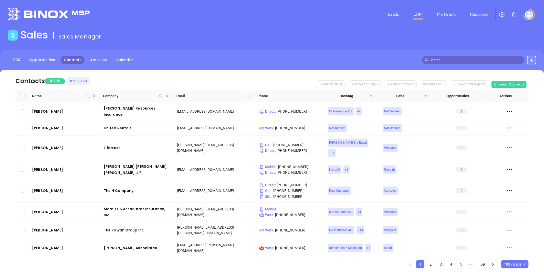
click at [371, 95] on icon "filter" at bounding box center [371, 96] width 3 height 3
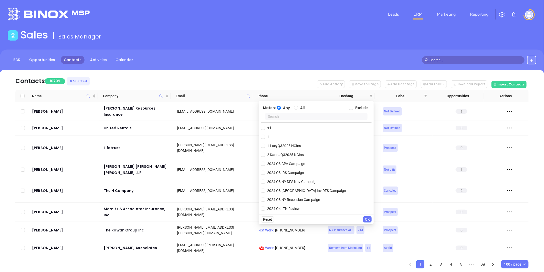
click at [320, 116] on input "text" at bounding box center [316, 116] width 102 height 8
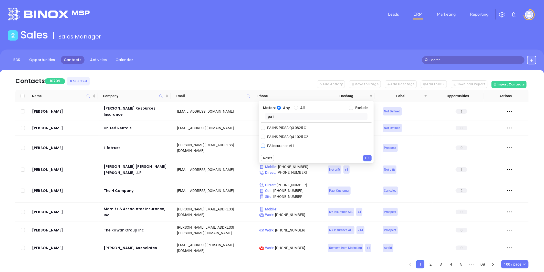
type input "pa in"
click at [286, 145] on span "PA Insurance ALL" at bounding box center [281, 146] width 32 height 6
drag, startPoint x: 286, startPoint y: 145, endPoint x: 276, endPoint y: 135, distance: 14.9
click at [263, 146] on input "PA Insurance ALL" at bounding box center [263, 145] width 4 height 4
checkbox input "true"
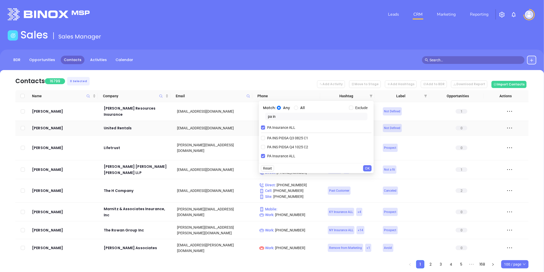
drag, startPoint x: 267, startPoint y: 120, endPoint x: 246, endPoint y: 126, distance: 21.6
click at [239, 127] on body "Leads CRM Marketing Reporting Financial Leads Leads Sales Sales Manager BDR Opp…" at bounding box center [272, 136] width 544 height 272
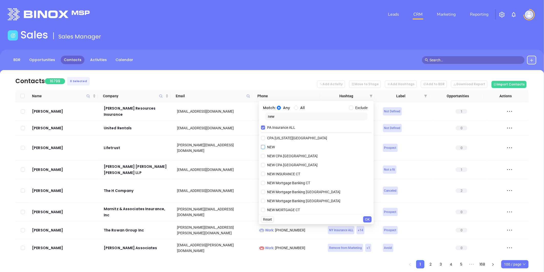
type input "new"
click at [265, 147] on input "NEW" at bounding box center [263, 147] width 4 height 4
checkbox input "true"
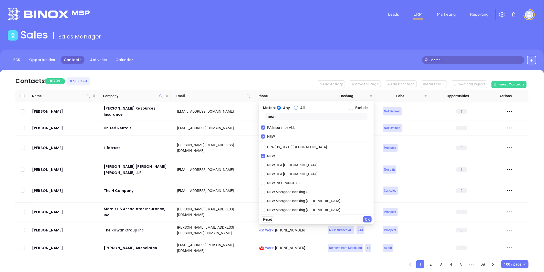
drag, startPoint x: 295, startPoint y: 106, endPoint x: 296, endPoint y: 109, distance: 3.4
click at [296, 106] on input "All" at bounding box center [296, 108] width 4 height 4
radio input "true"
click at [365, 221] on span "OK" at bounding box center [367, 219] width 5 height 6
